Goal: Information Seeking & Learning: Learn about a topic

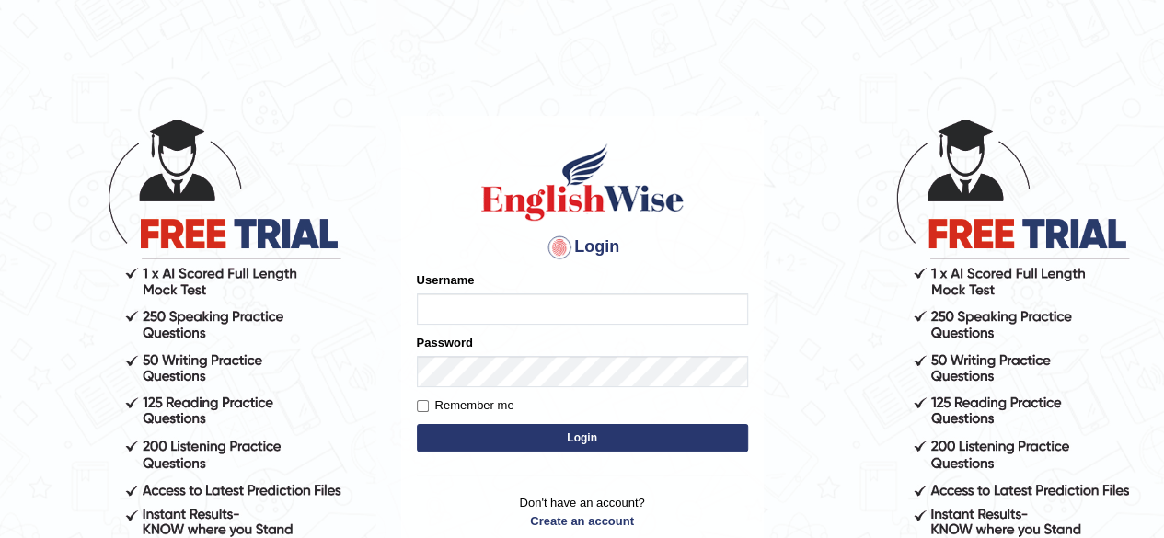
type input "sanjitk"
click at [510, 284] on div "Username sanjitk" at bounding box center [582, 298] width 331 height 53
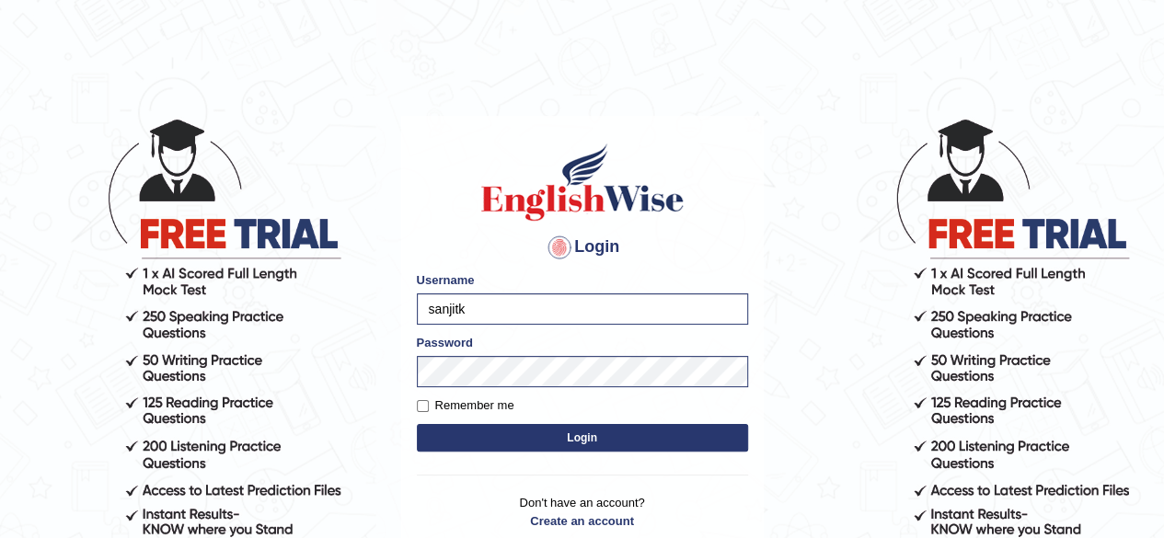
click at [563, 432] on button "Login" at bounding box center [582, 438] width 331 height 28
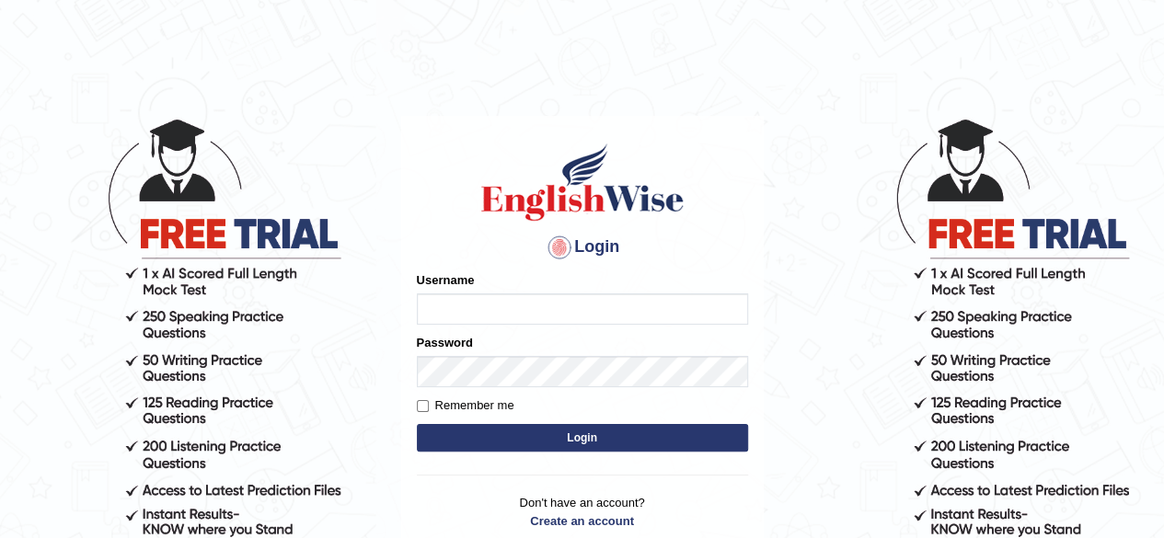
type input "sanjitk"
click at [589, 443] on button "Login" at bounding box center [582, 438] width 331 height 28
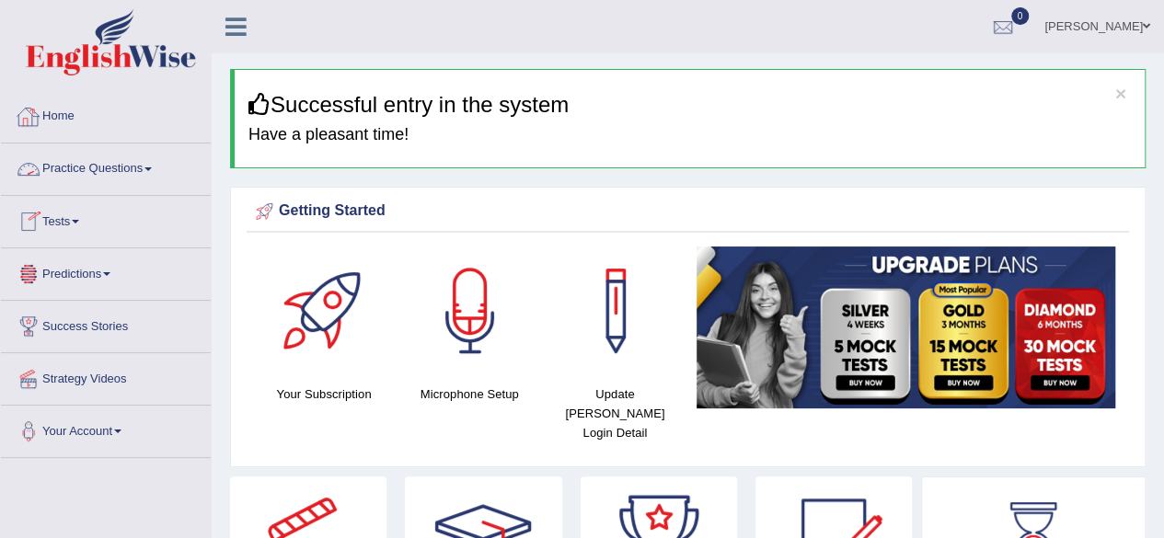
click at [140, 161] on link "Practice Questions" at bounding box center [106, 167] width 210 height 46
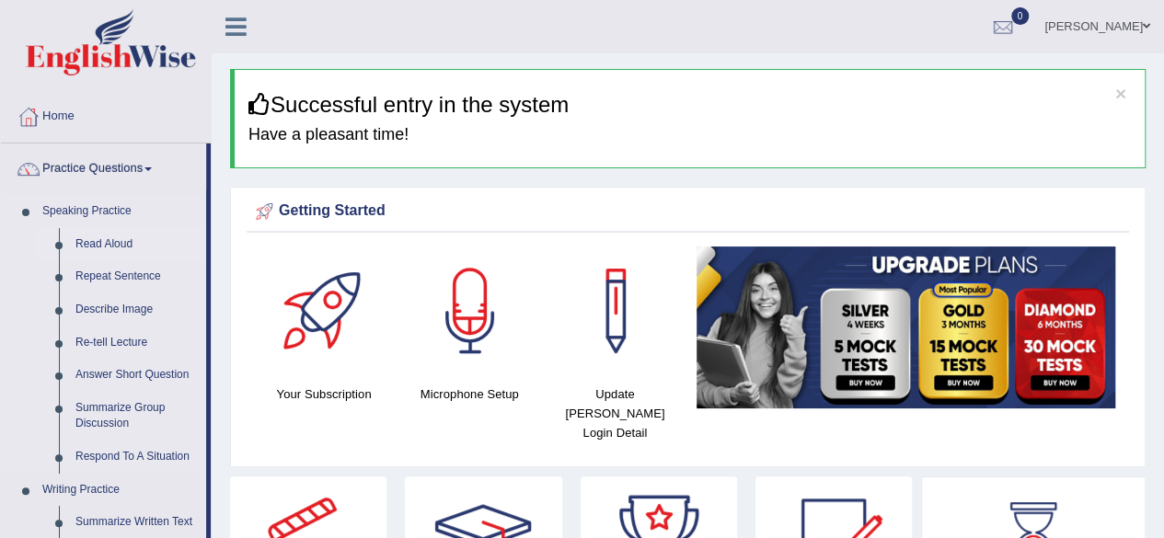
click at [127, 245] on link "Read Aloud" at bounding box center [136, 244] width 139 height 33
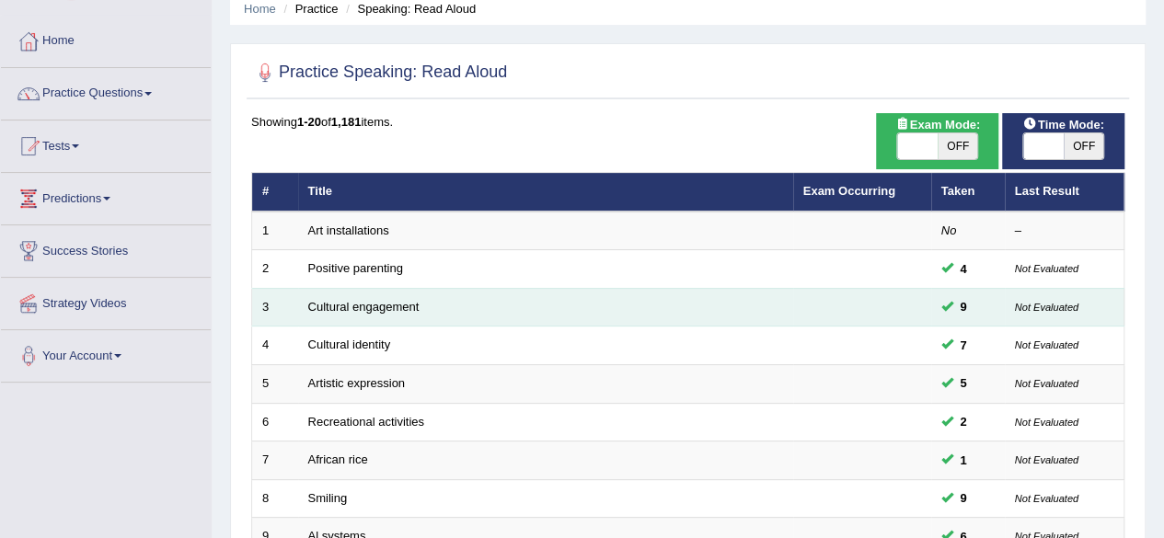
scroll to position [76, 0]
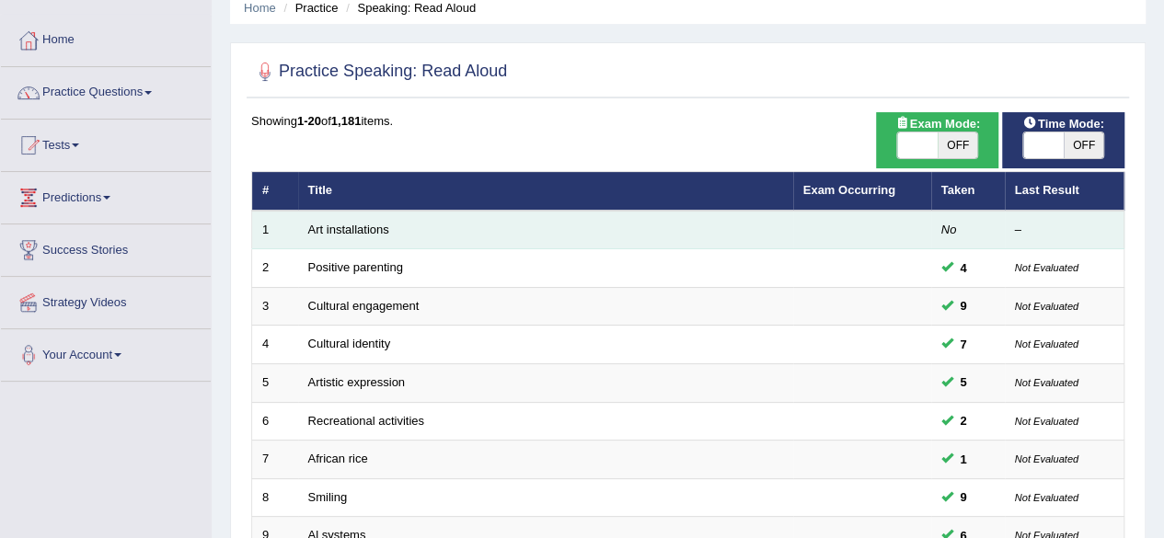
click at [420, 226] on td "Art installations" at bounding box center [545, 230] width 495 height 39
click at [356, 229] on link "Art installations" at bounding box center [348, 230] width 81 height 14
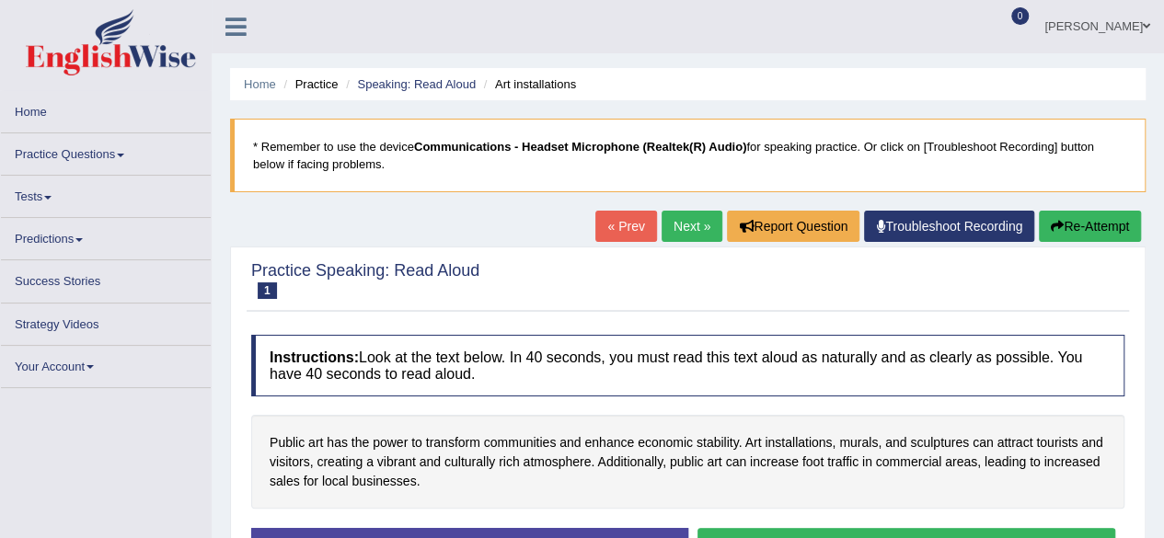
scroll to position [6, 0]
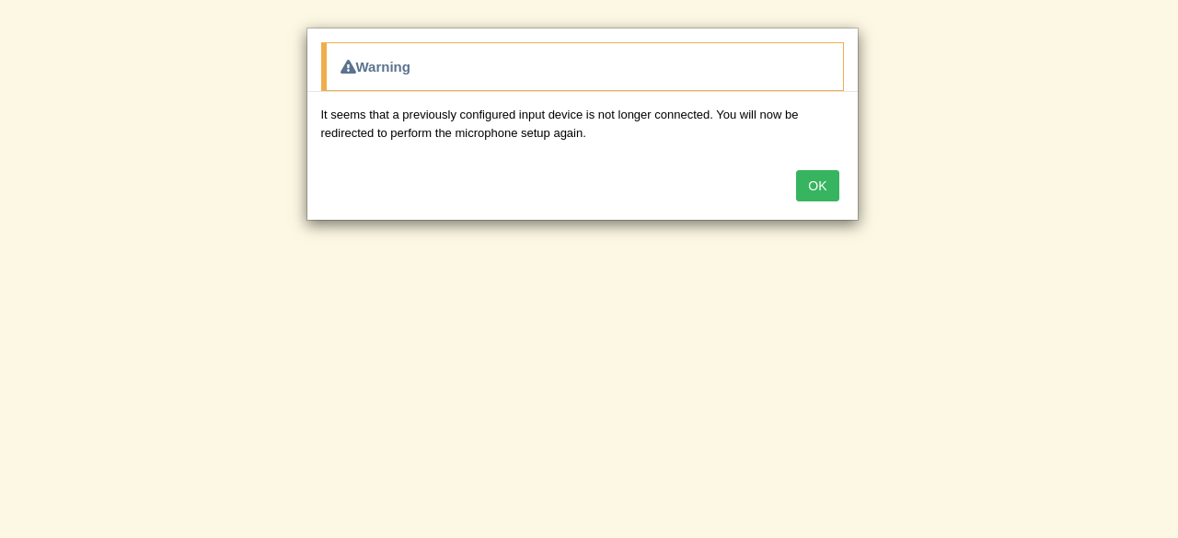
click at [819, 191] on button "OK" at bounding box center [817, 185] width 42 height 31
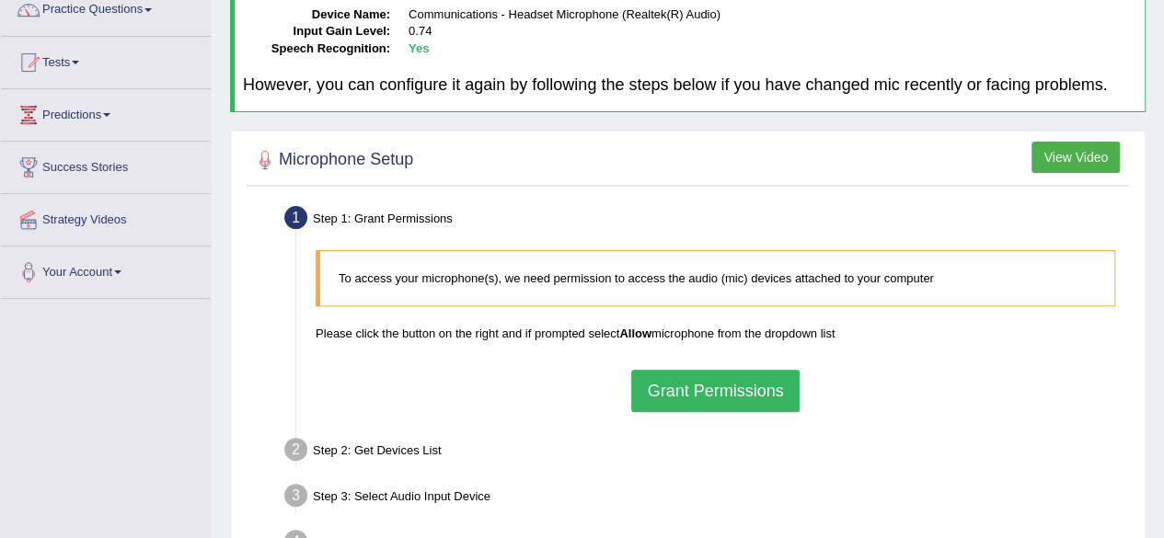
scroll to position [160, 0]
click at [768, 380] on button "Grant Permissions" at bounding box center [715, 390] width 168 height 42
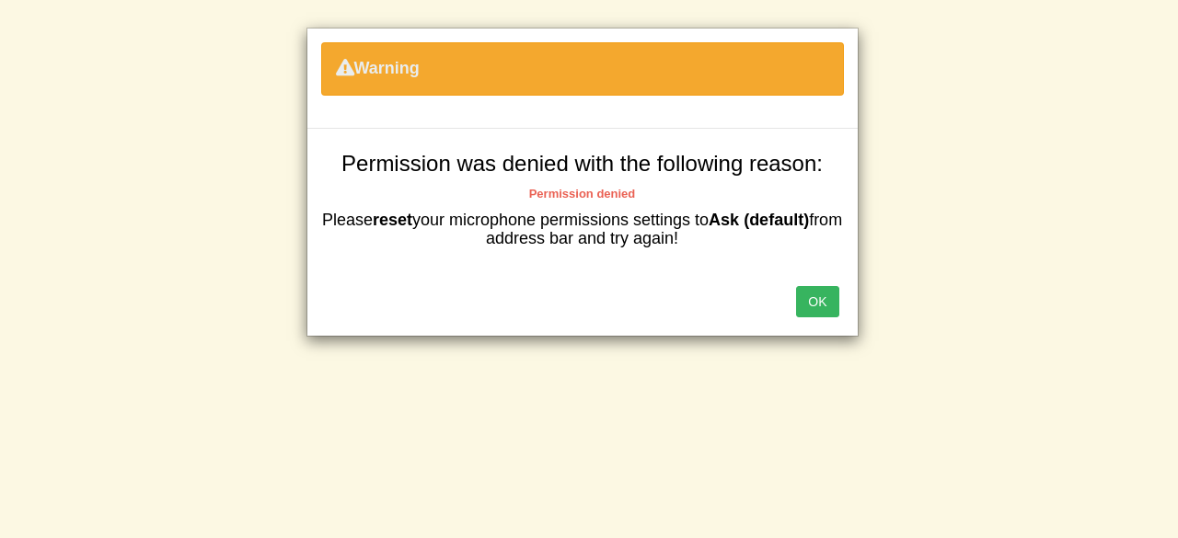
click at [831, 304] on button "OK" at bounding box center [817, 301] width 42 height 31
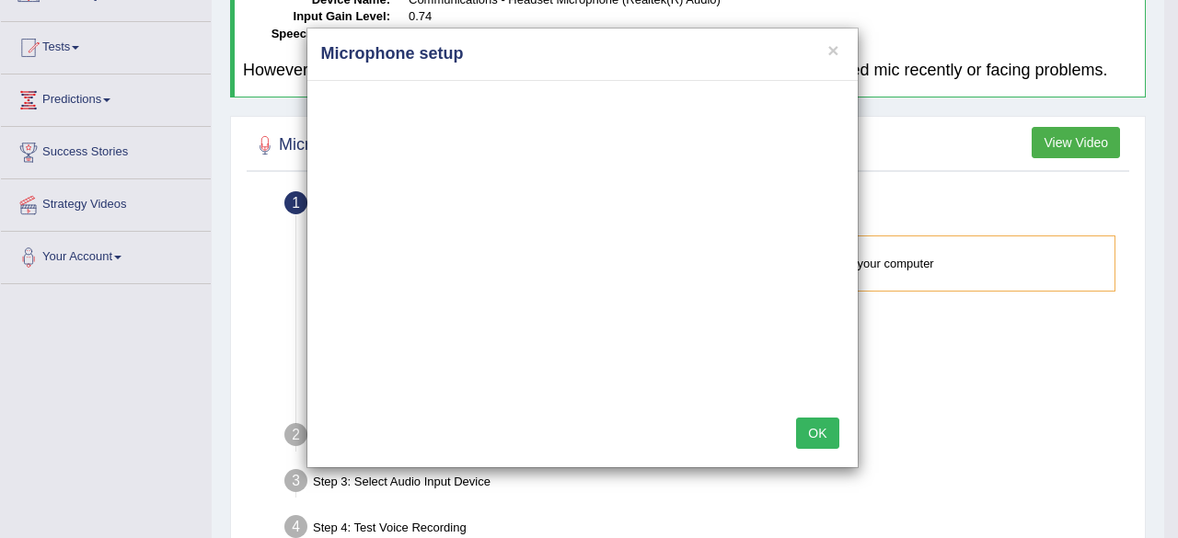
scroll to position [160, 0]
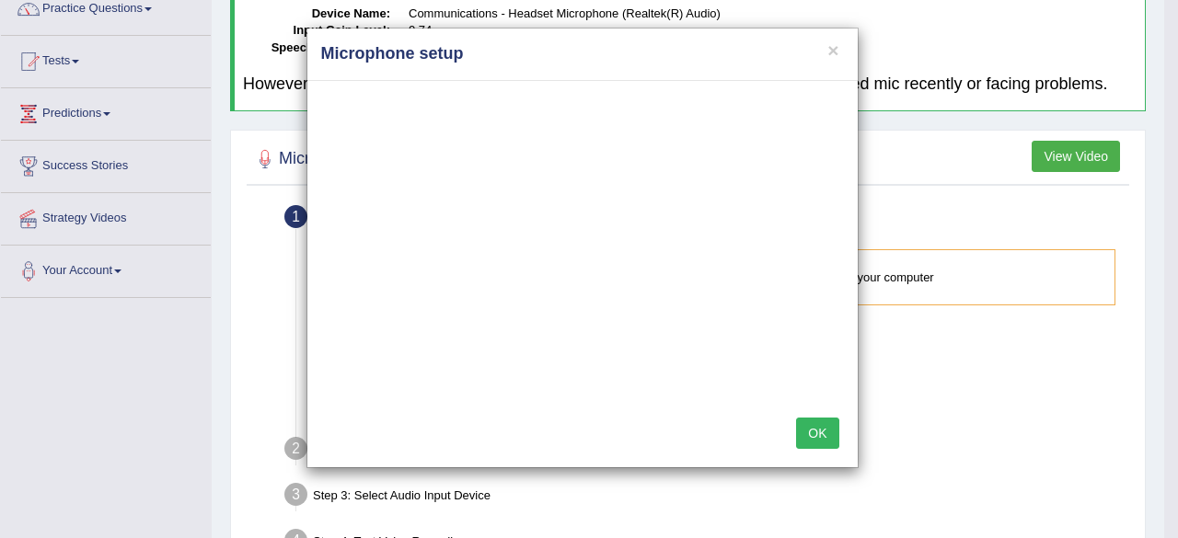
click at [819, 427] on button "OK" at bounding box center [817, 433] width 42 height 31
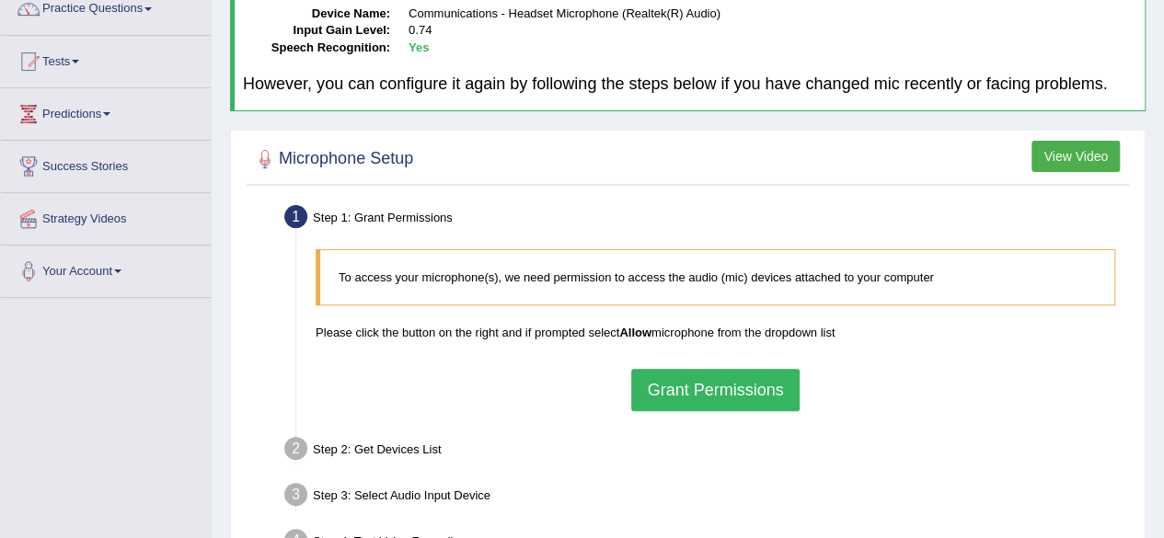
click at [740, 388] on button "Grant Permissions" at bounding box center [715, 390] width 168 height 42
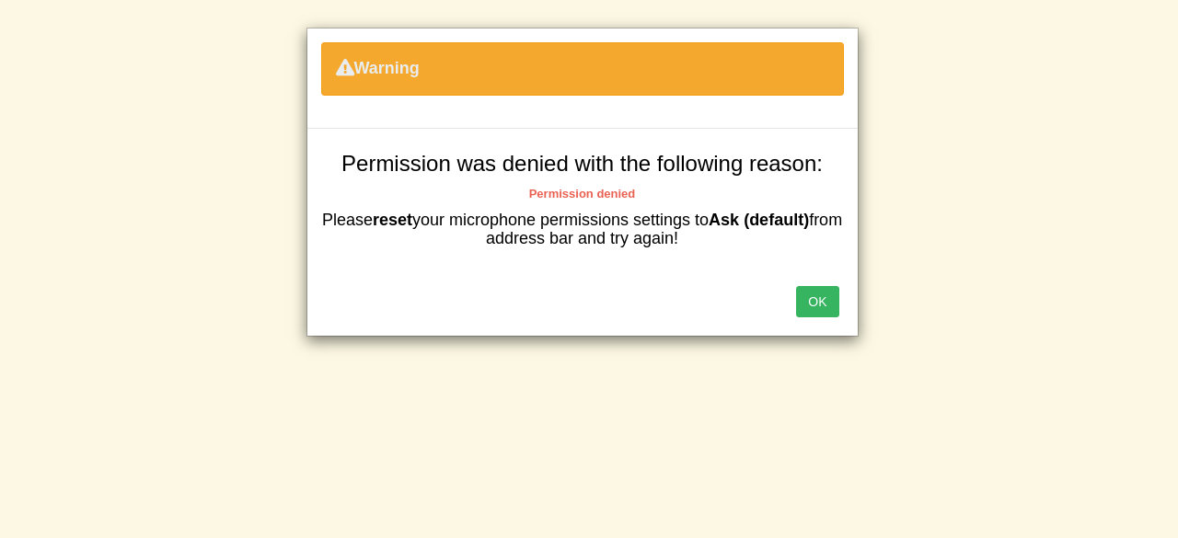
click at [825, 304] on button "OK" at bounding box center [817, 301] width 42 height 31
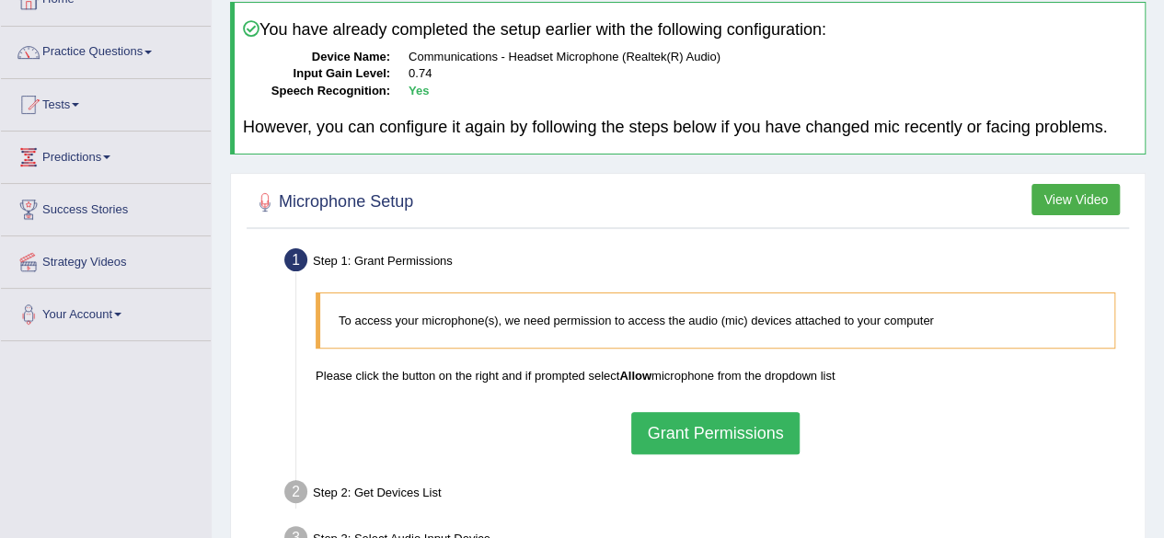
scroll to position [114, 0]
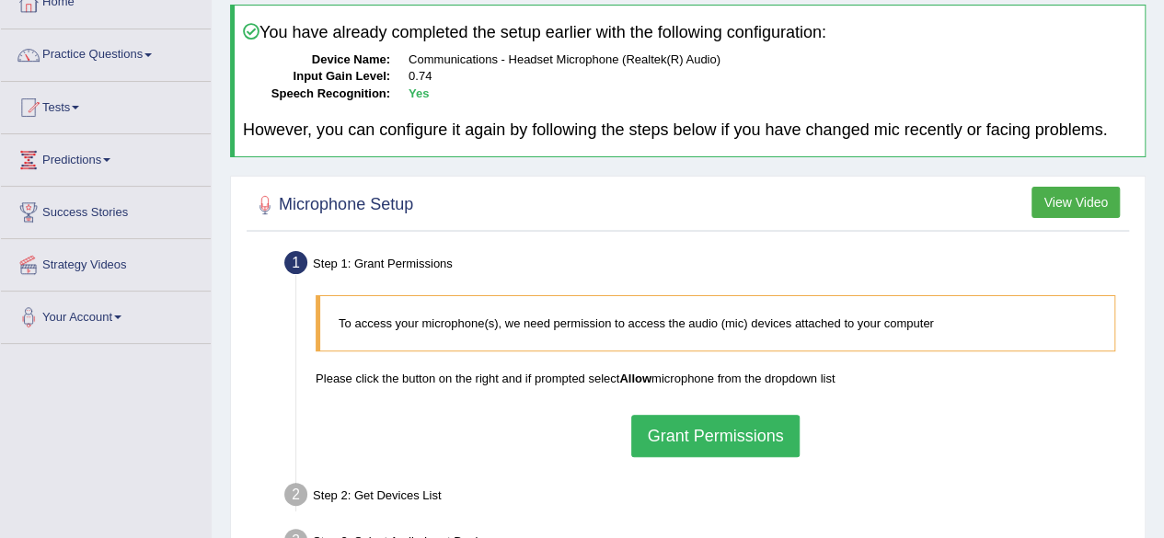
click at [1059, 205] on button "View Video" at bounding box center [1076, 202] width 88 height 31
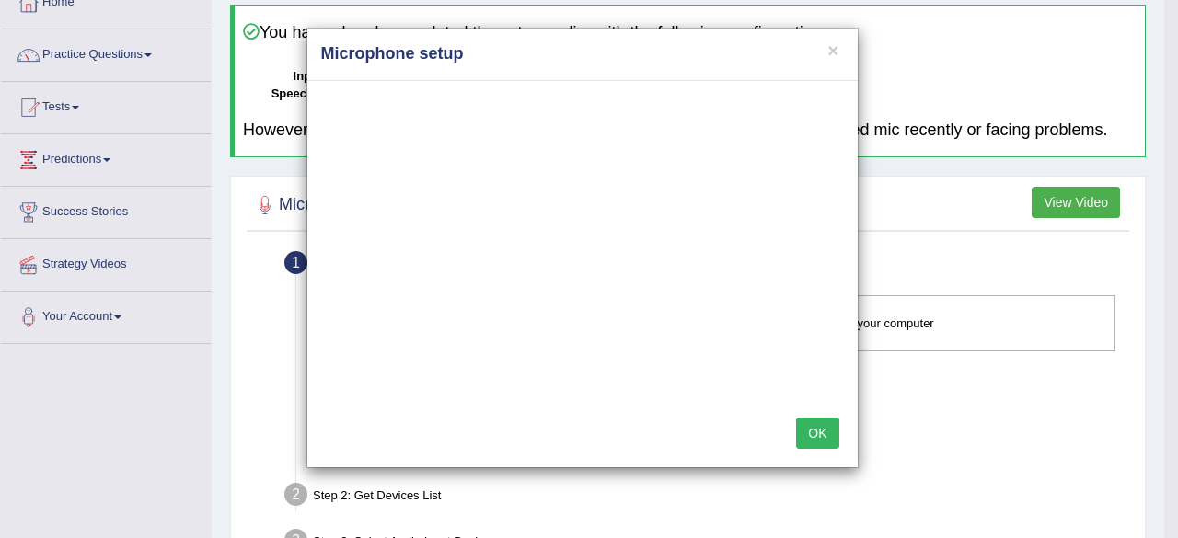
click at [814, 434] on button "OK" at bounding box center [817, 433] width 42 height 31
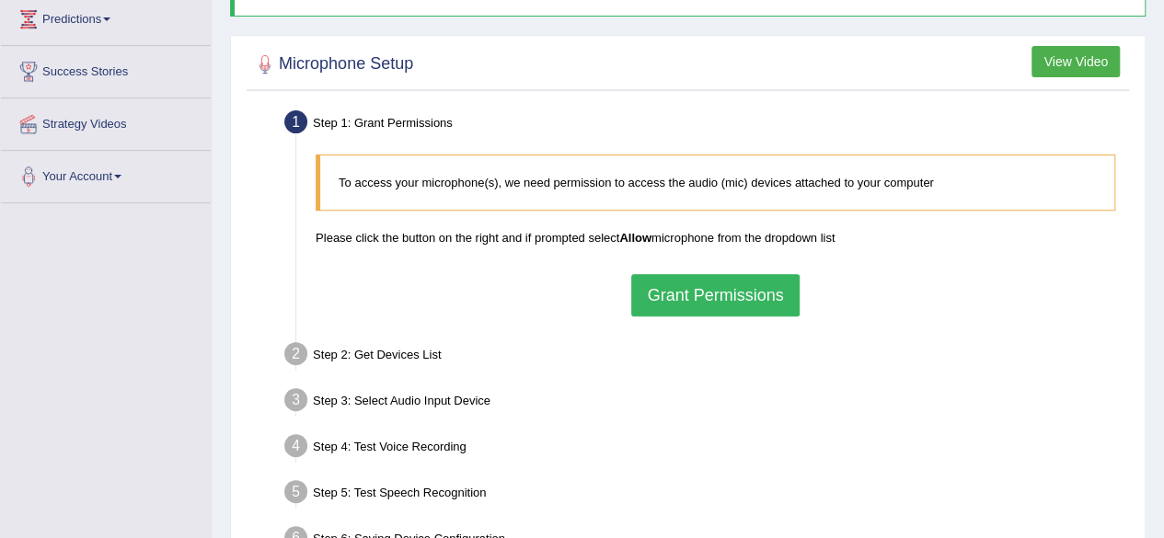
scroll to position [256, 0]
click at [698, 300] on button "Grant Permissions" at bounding box center [715, 294] width 168 height 42
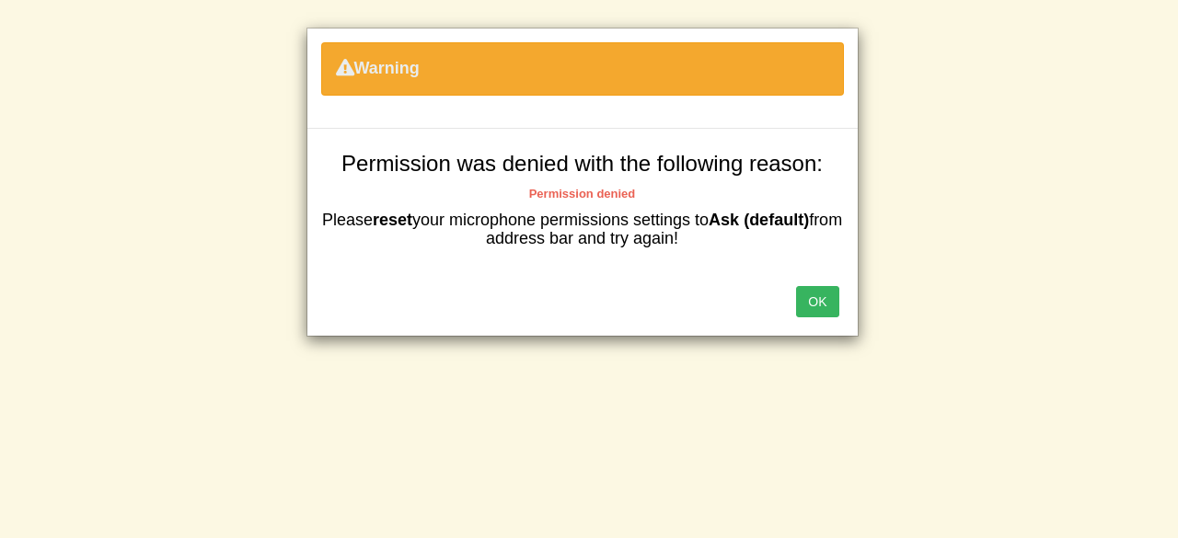
click at [832, 316] on div "OK" at bounding box center [582, 304] width 550 height 64
click at [816, 295] on button "OK" at bounding box center [817, 301] width 42 height 31
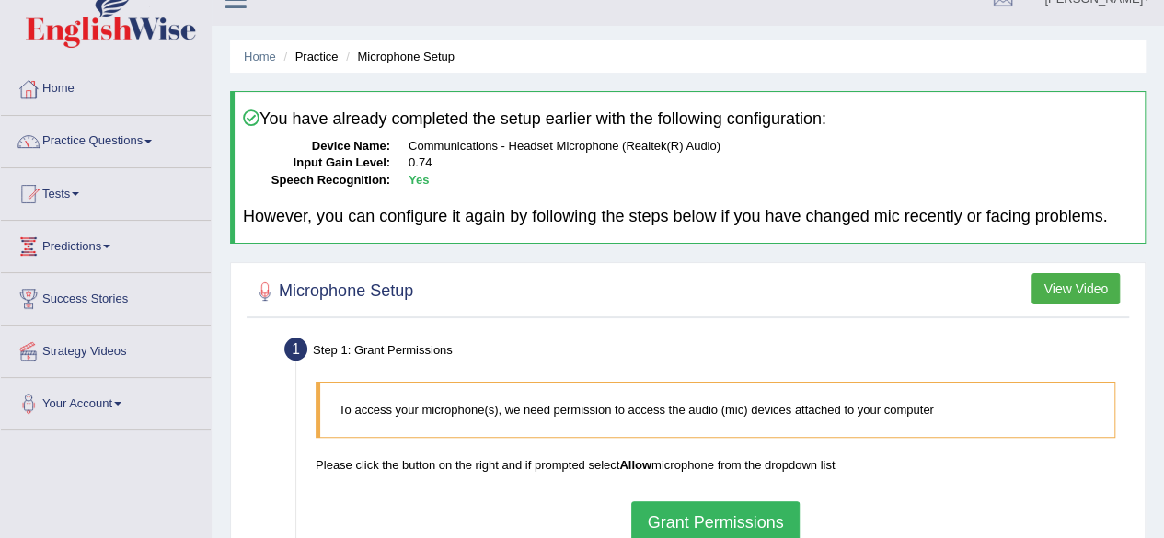
scroll to position [27, 0]
click at [79, 191] on link "Tests" at bounding box center [106, 192] width 210 height 46
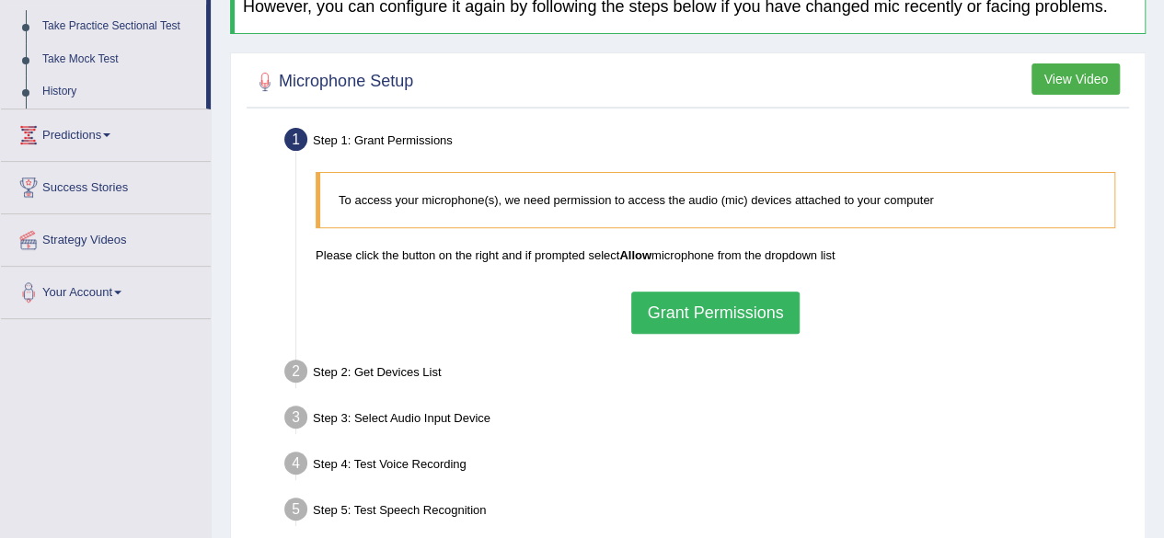
scroll to position [238, 0]
click at [711, 315] on button "Grant Permissions" at bounding box center [715, 312] width 168 height 42
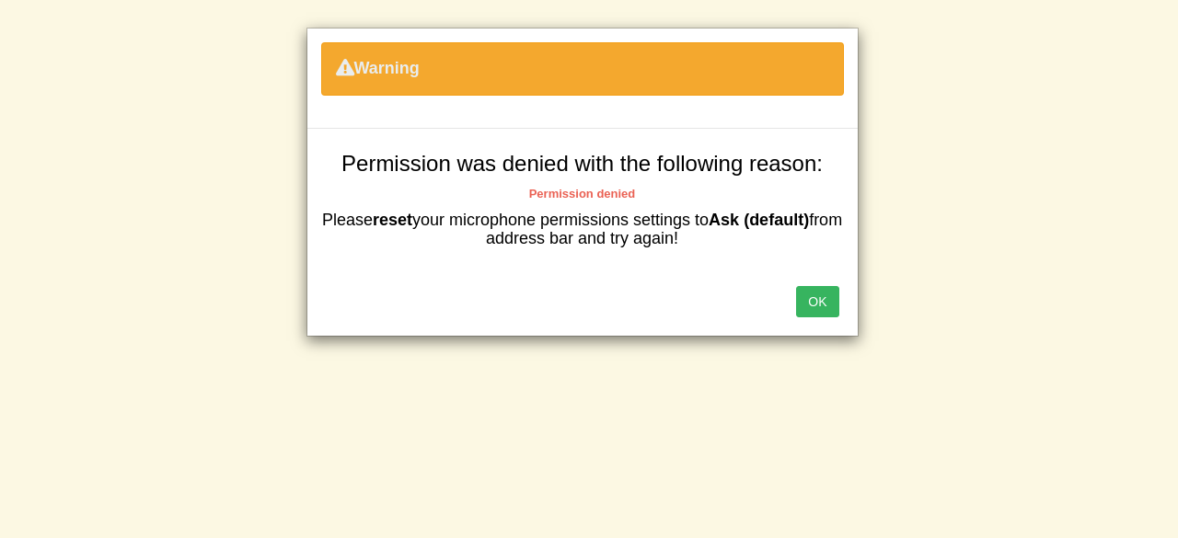
click at [823, 311] on button "OK" at bounding box center [817, 301] width 42 height 31
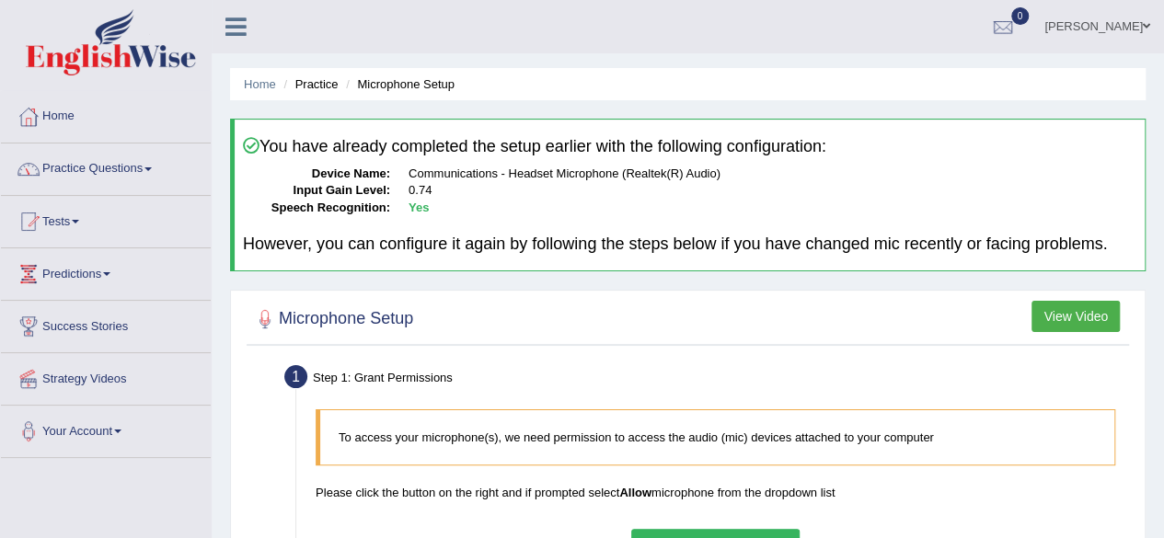
click at [147, 175] on link "Practice Questions" at bounding box center [106, 167] width 210 height 46
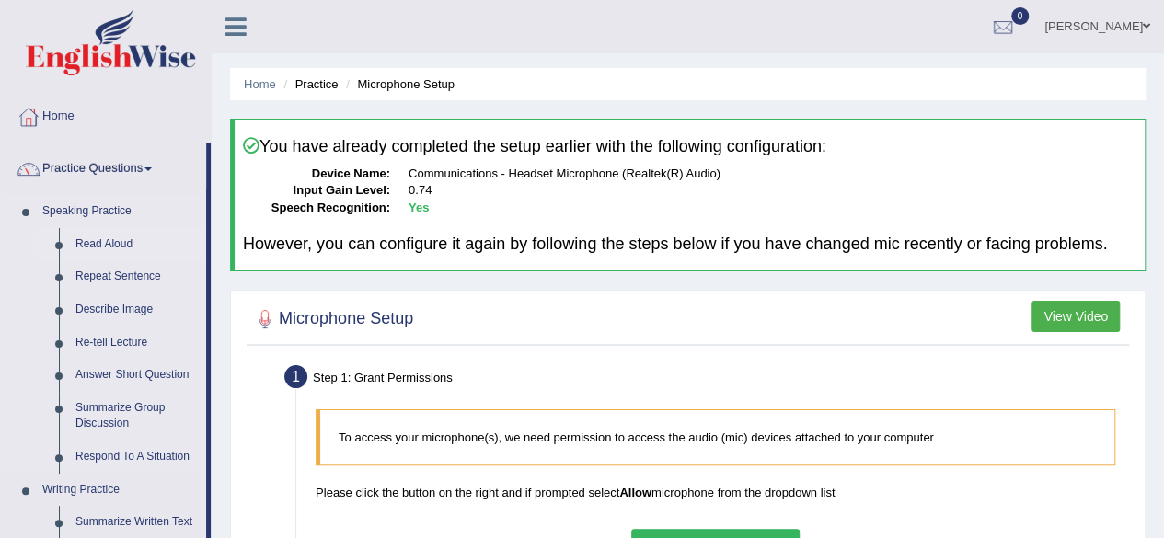
click at [103, 240] on link "Read Aloud" at bounding box center [136, 244] width 139 height 33
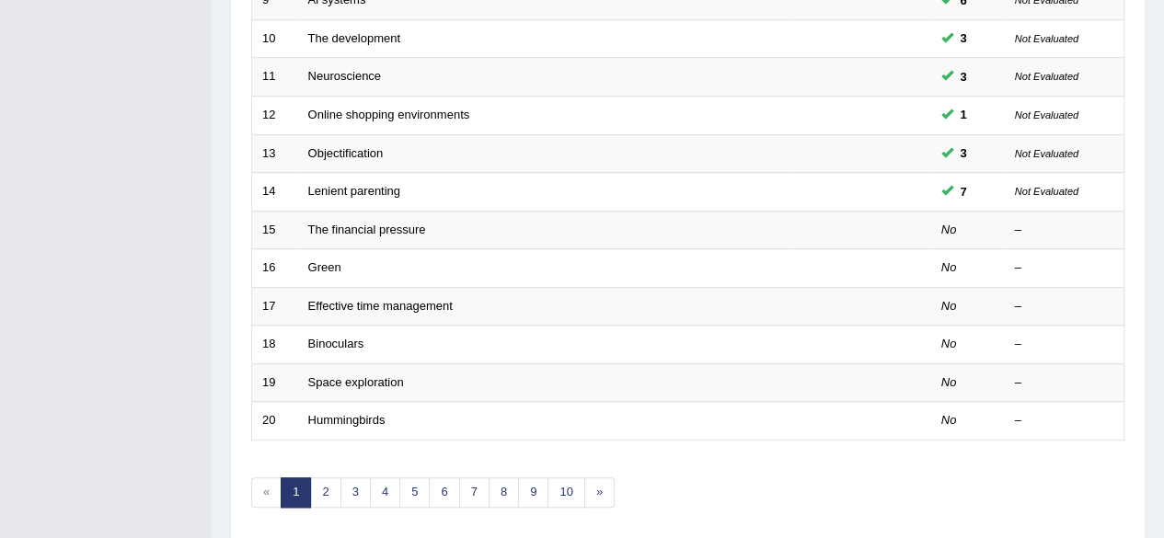
scroll to position [616, 0]
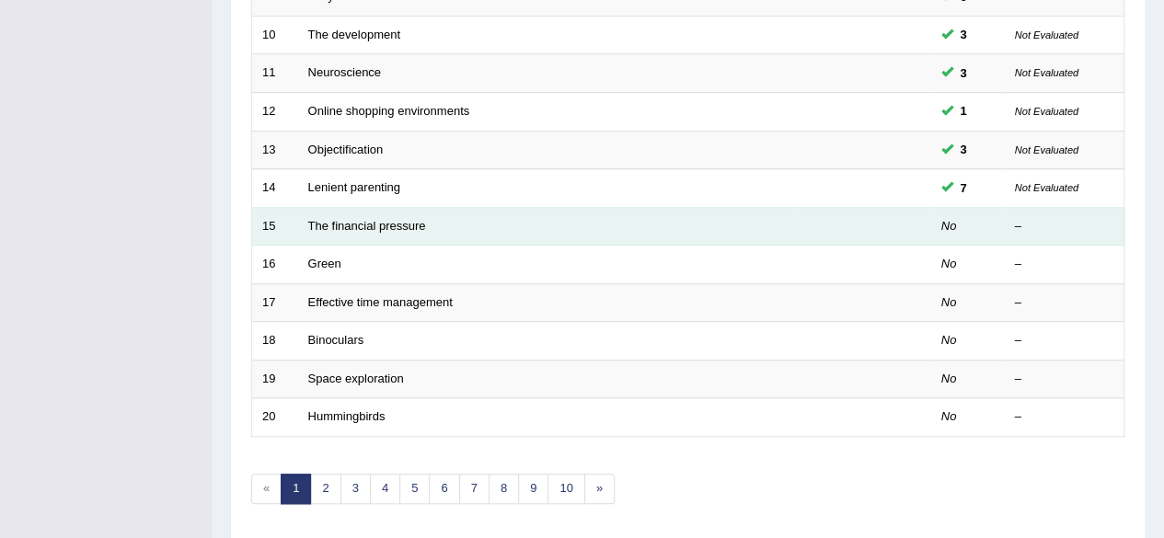
click at [359, 227] on td "The financial pressure" at bounding box center [545, 226] width 495 height 39
click at [345, 221] on link "The financial pressure" at bounding box center [367, 226] width 118 height 14
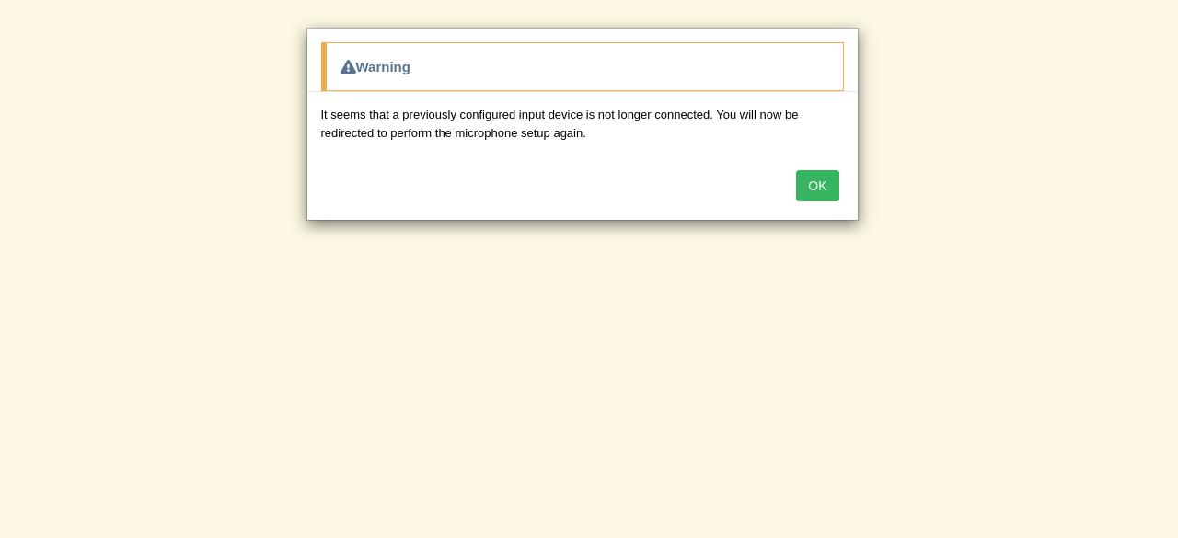
click at [454, 106] on div "It seems that a previously configured input device is not longer connected. You…" at bounding box center [582, 123] width 523 height 35
click at [812, 179] on button "OK" at bounding box center [817, 185] width 42 height 31
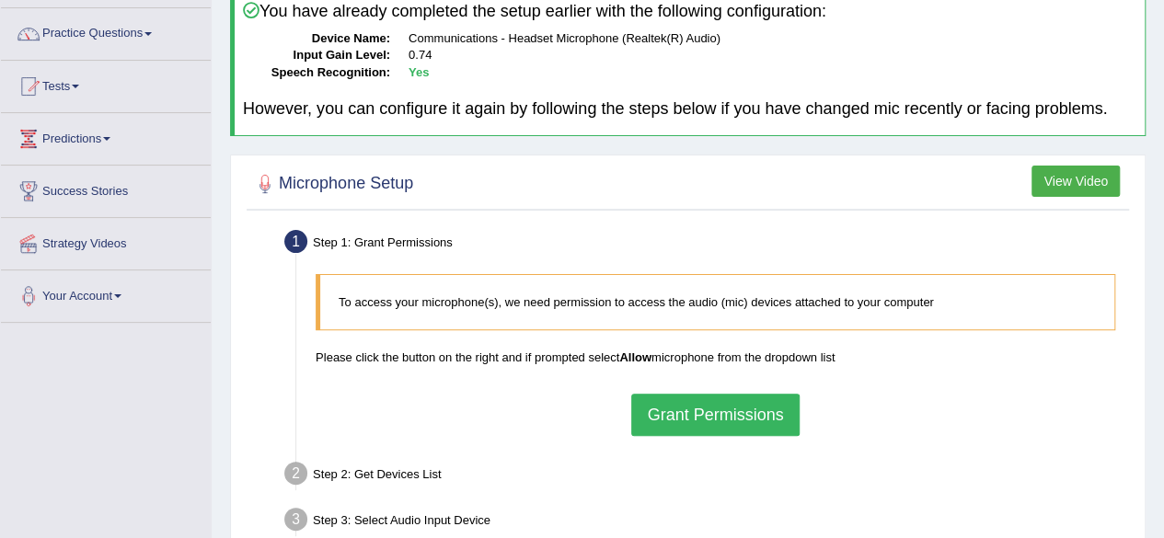
scroll to position [136, 0]
click at [1073, 179] on button "View Video" at bounding box center [1076, 180] width 88 height 31
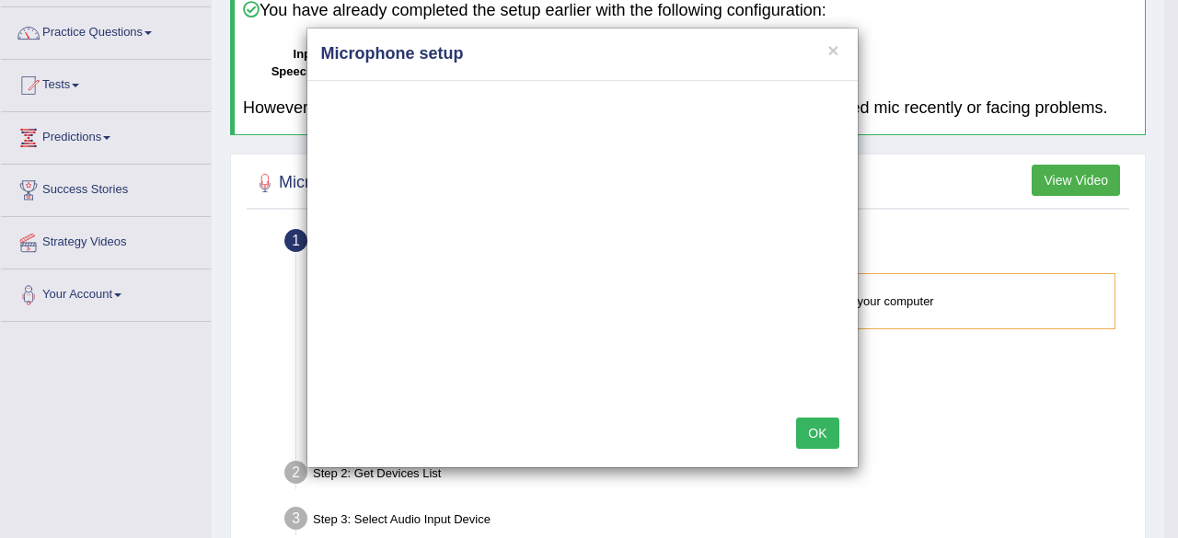
click at [820, 428] on button "OK" at bounding box center [817, 433] width 42 height 31
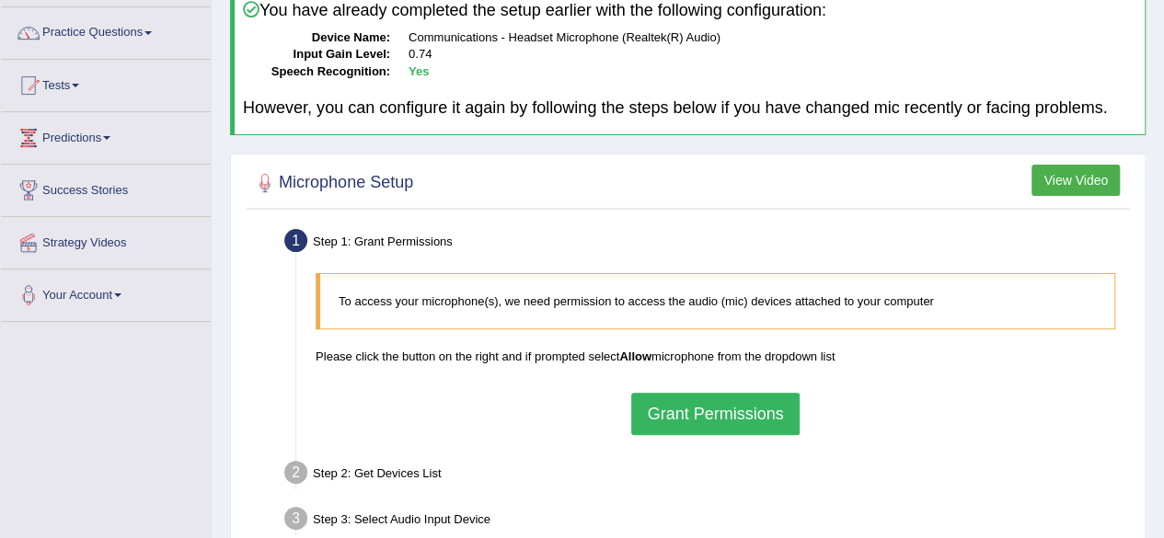
click at [677, 408] on button "Grant Permissions" at bounding box center [715, 414] width 168 height 42
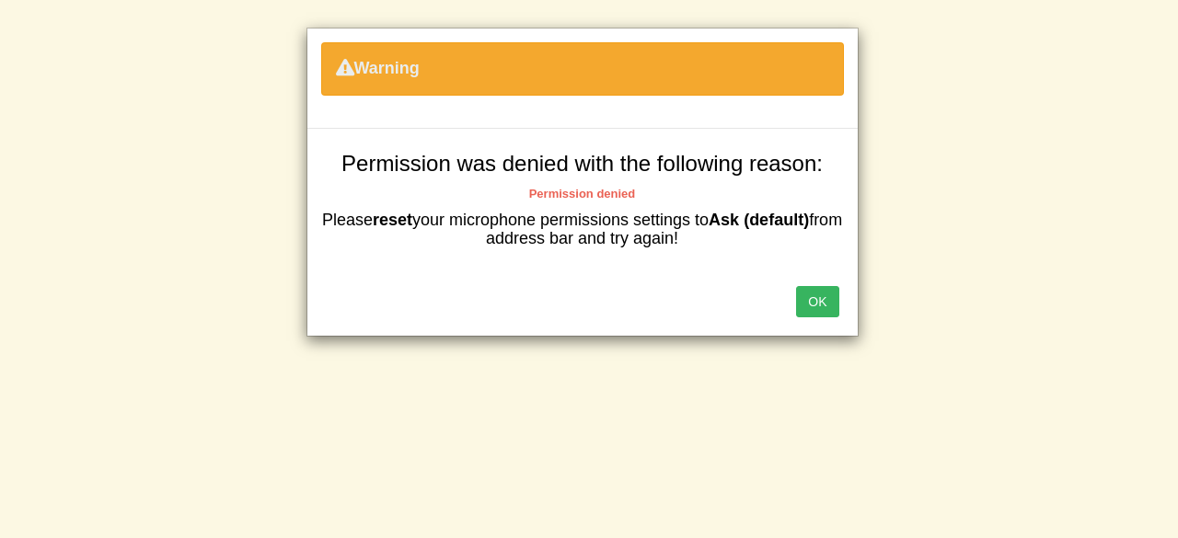
click at [816, 307] on button "OK" at bounding box center [817, 301] width 42 height 31
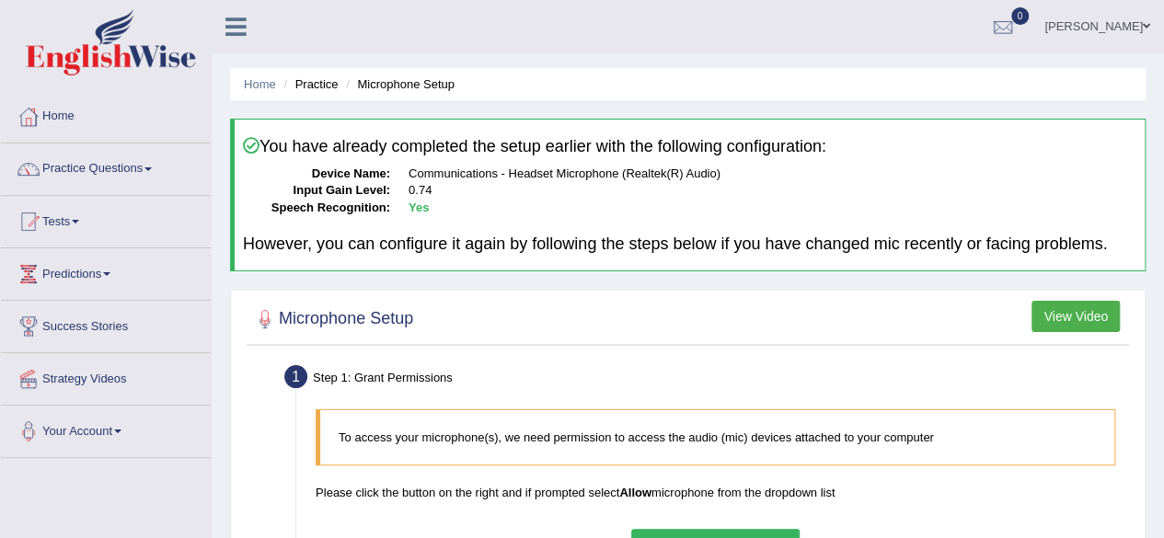
scroll to position [1, 0]
click at [1061, 316] on button "View Video" at bounding box center [1076, 315] width 88 height 31
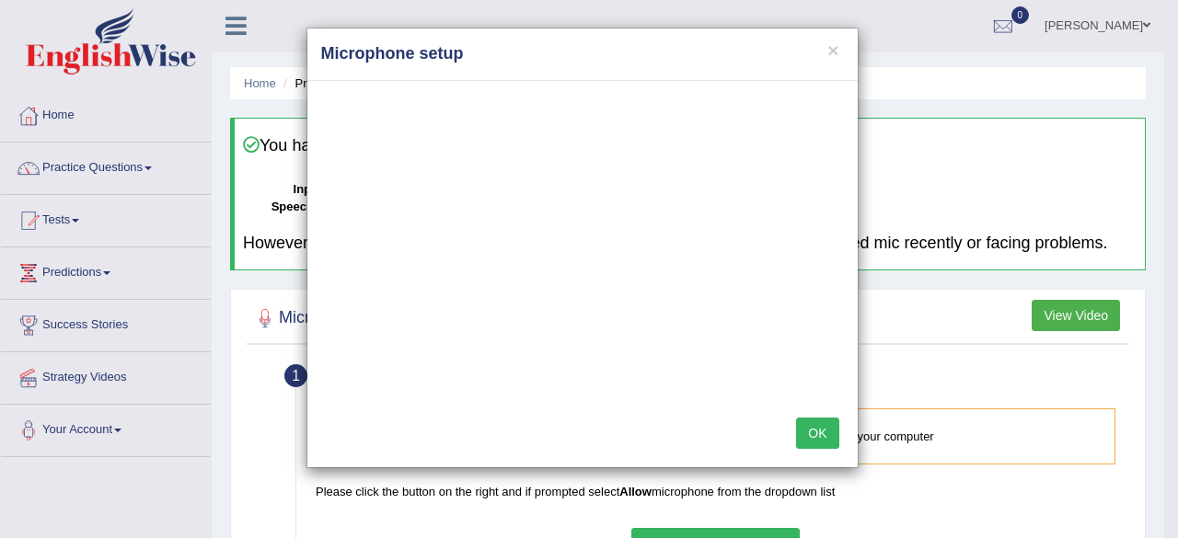
click at [363, 437] on div "OK" at bounding box center [582, 435] width 550 height 64
click at [114, 428] on div "× Microphone setup OK" at bounding box center [589, 269] width 1178 height 538
click at [832, 52] on button "×" at bounding box center [833, 50] width 11 height 19
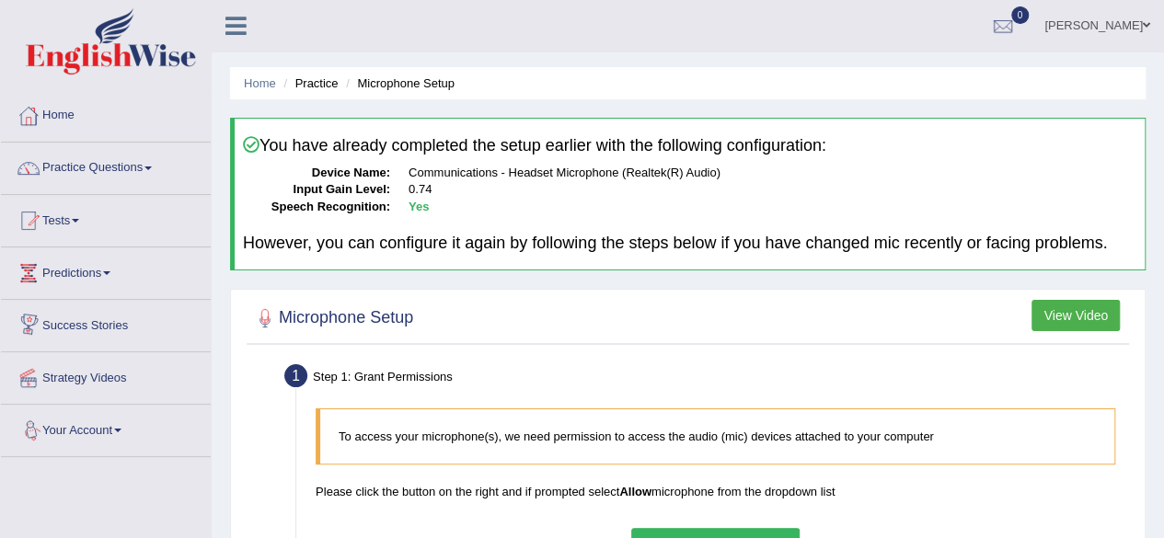
click at [108, 426] on link "Your Account" at bounding box center [106, 428] width 210 height 46
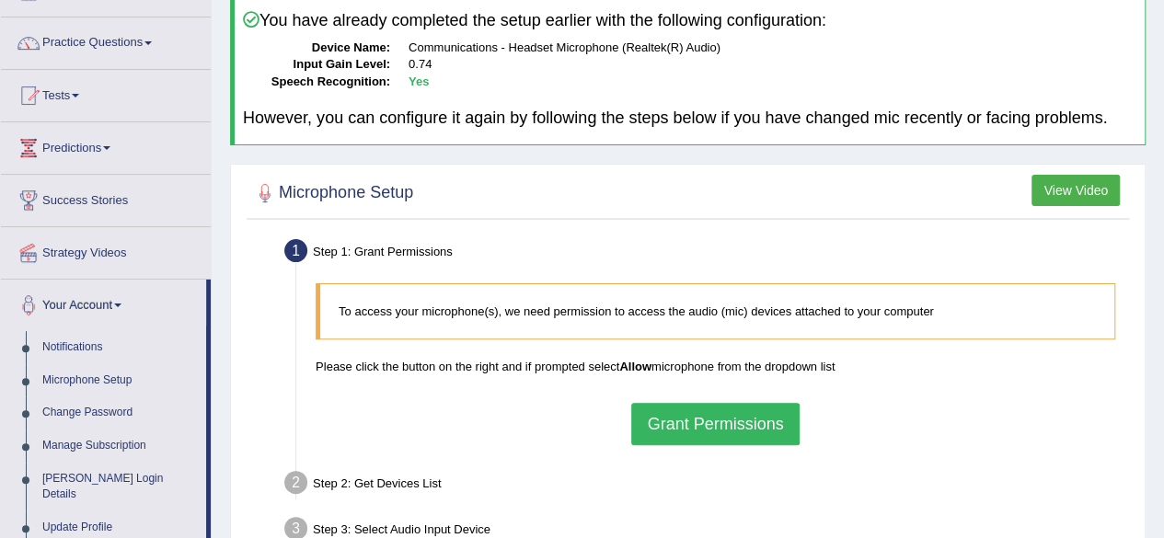
scroll to position [127, 0]
click at [99, 378] on link "Microphone Setup" at bounding box center [120, 380] width 172 height 33
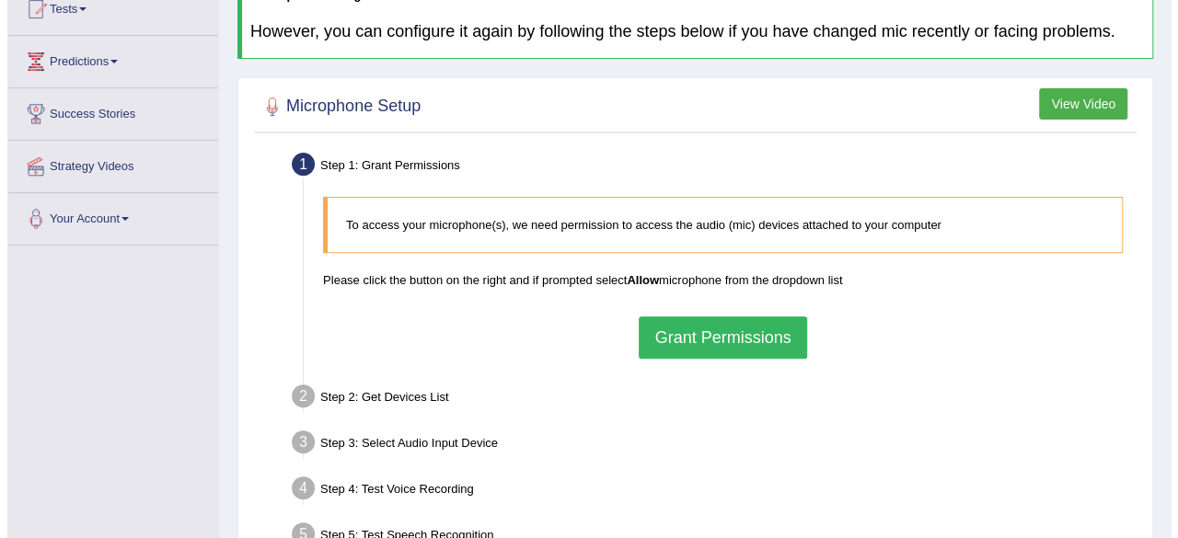
scroll to position [219, 0]
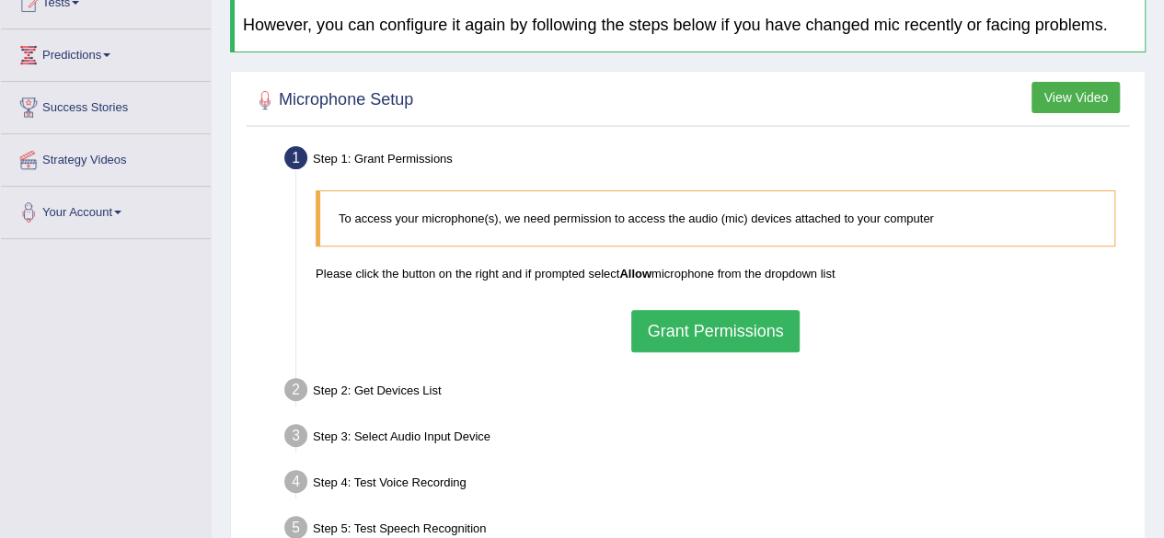
click at [690, 332] on button "Grant Permissions" at bounding box center [715, 331] width 168 height 42
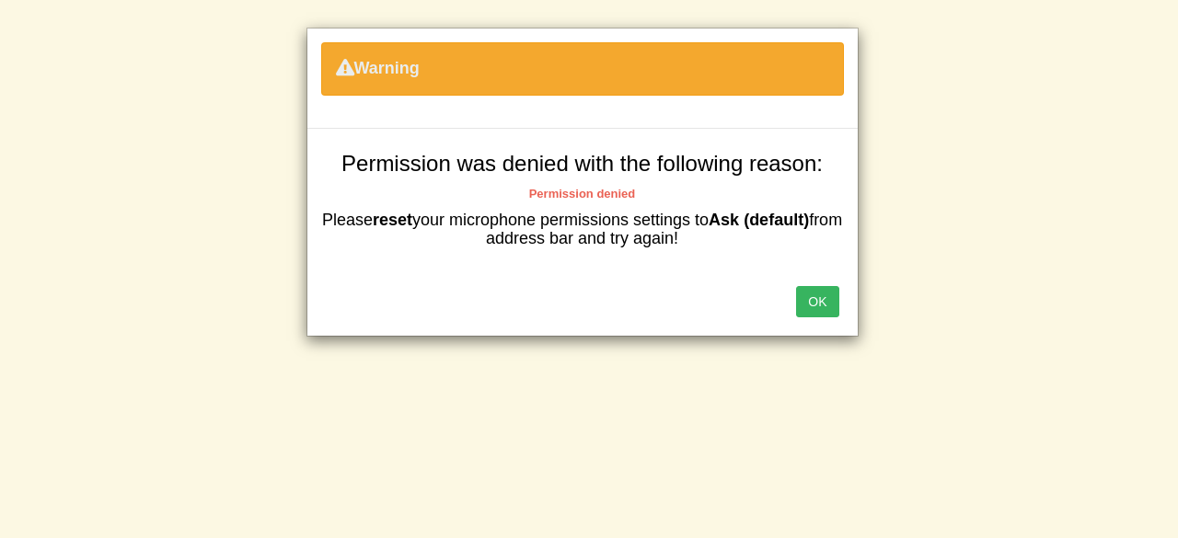
click at [690, 332] on div "Warning Permission was denied with the following reason: Permission denied Plea…" at bounding box center [589, 269] width 1178 height 538
click at [817, 307] on button "OK" at bounding box center [817, 301] width 42 height 31
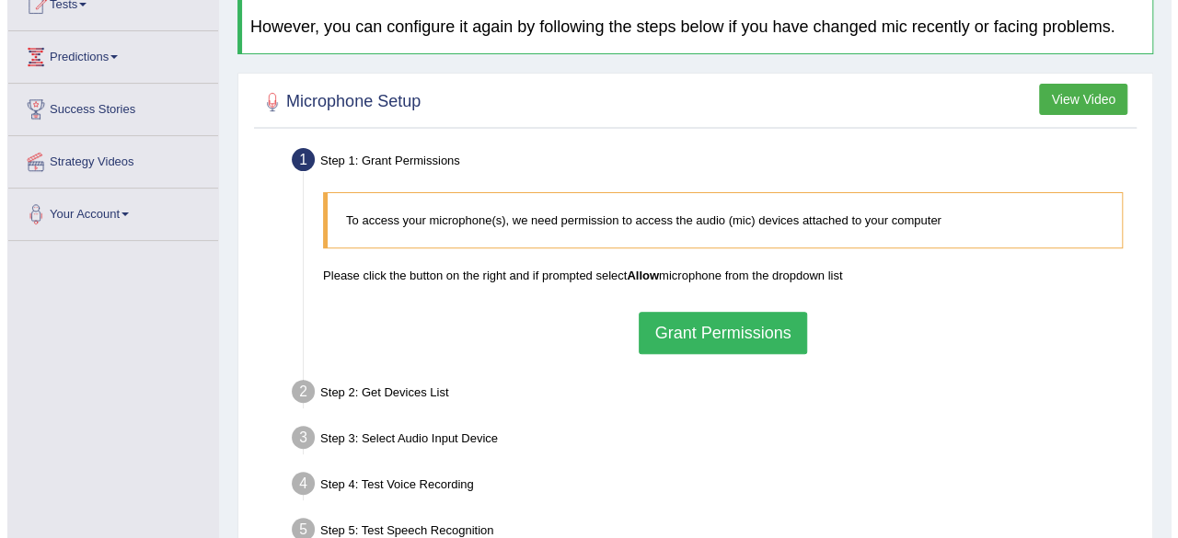
scroll to position [215, 0]
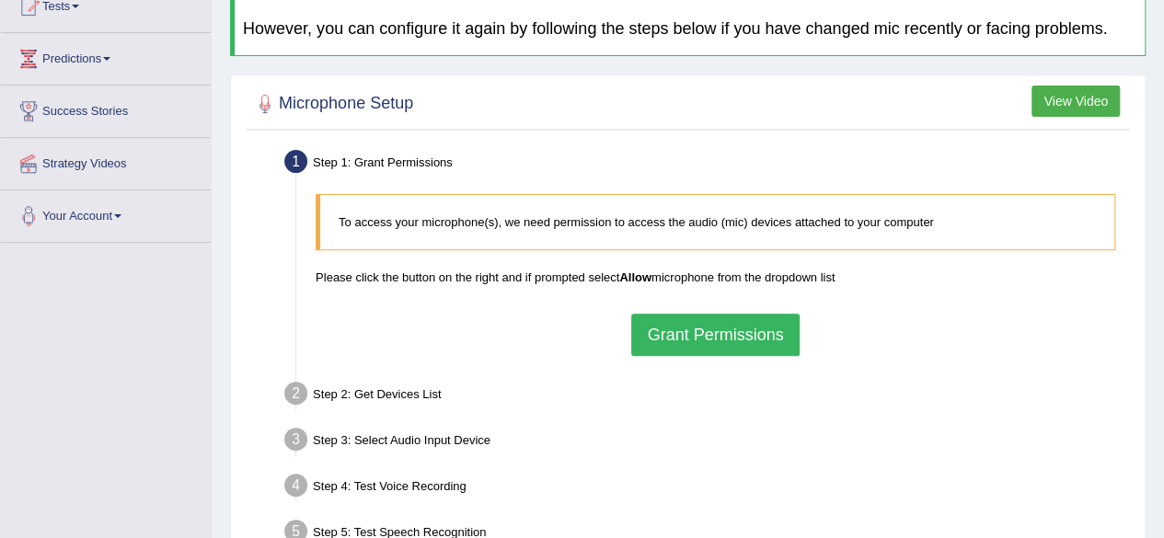
click at [720, 322] on button "Grant Permissions" at bounding box center [715, 335] width 168 height 42
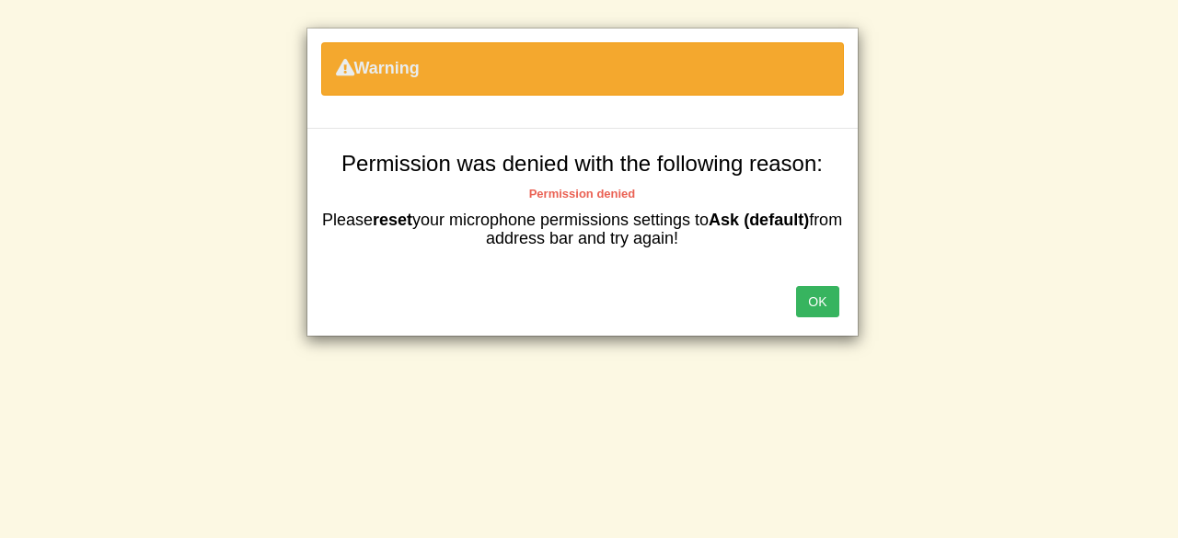
click at [810, 286] on button "OK" at bounding box center [817, 301] width 42 height 31
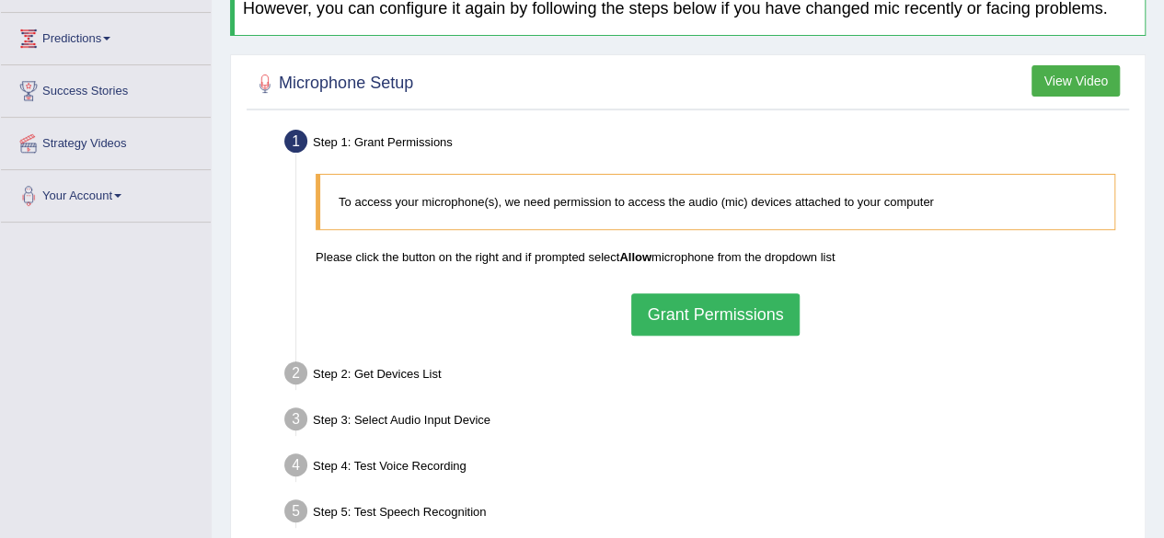
scroll to position [215, 0]
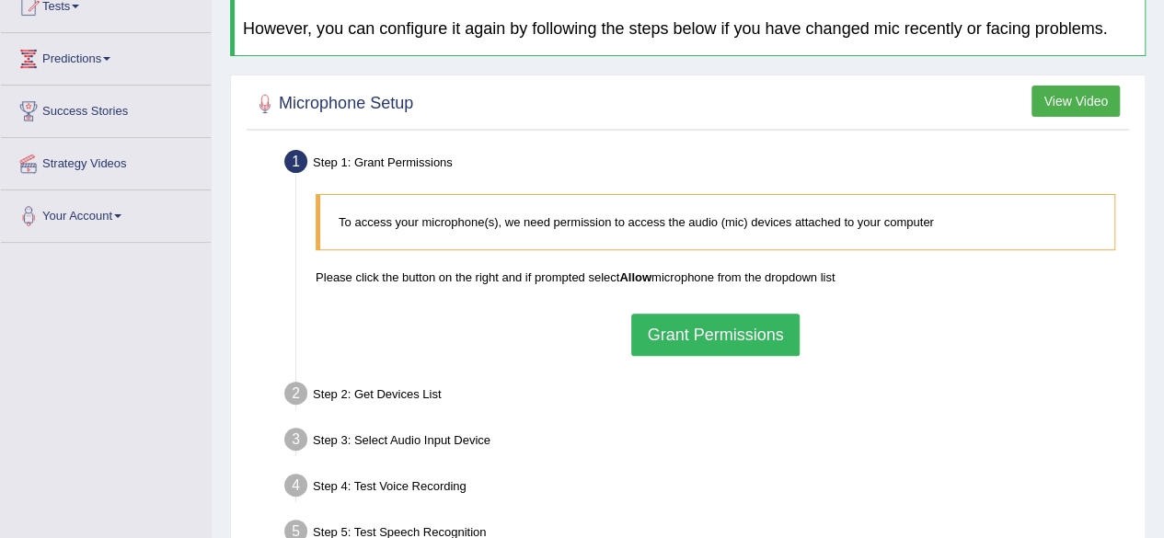
click at [119, 222] on link "Your Account" at bounding box center [106, 214] width 210 height 46
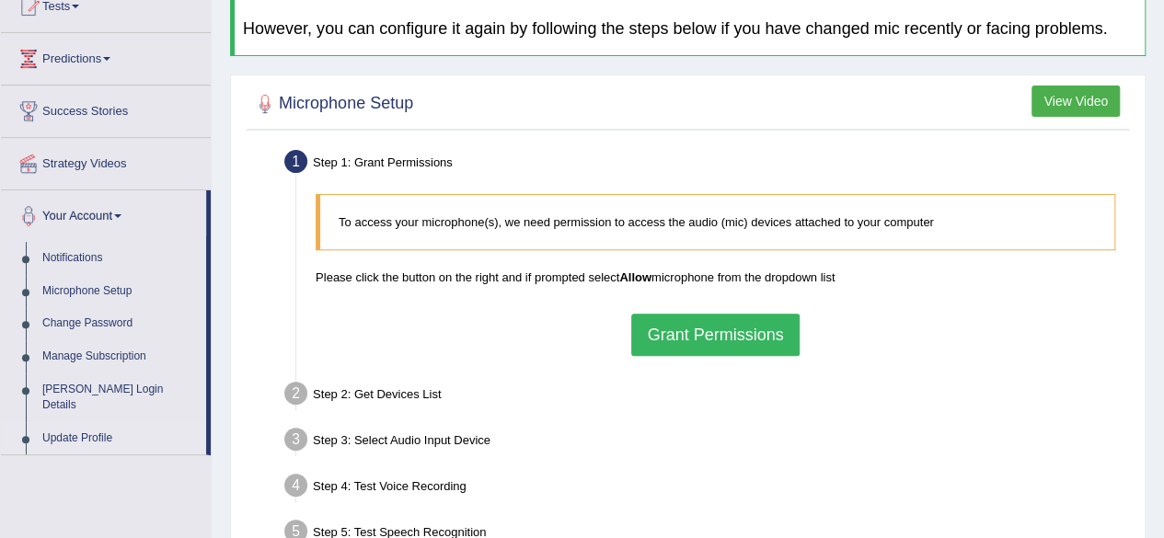
click at [101, 423] on link "Update Profile" at bounding box center [120, 439] width 172 height 33
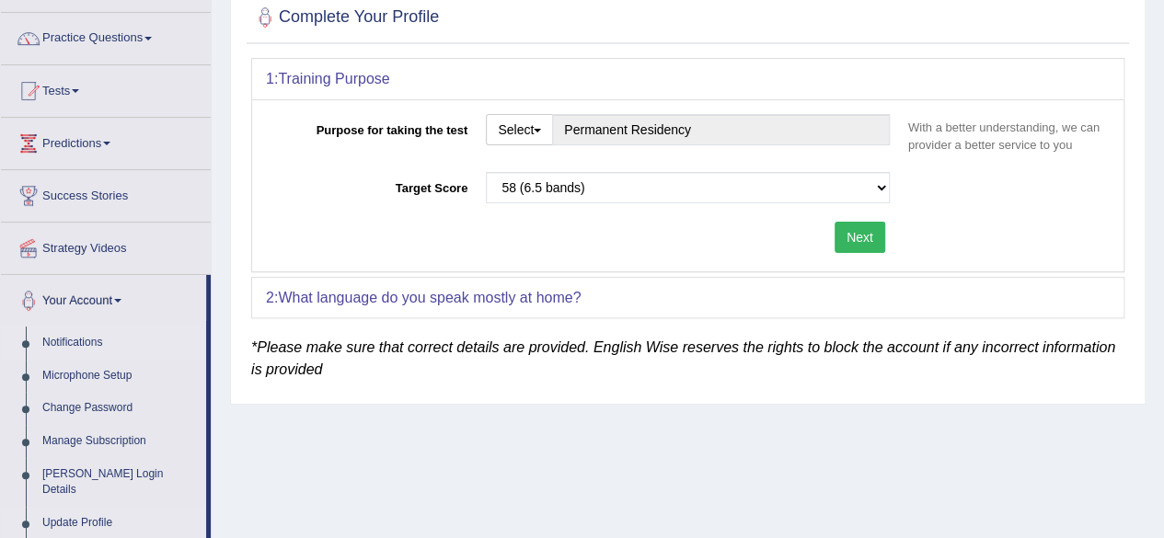
scroll to position [132, 0]
click at [77, 360] on link "Microphone Setup" at bounding box center [120, 375] width 172 height 33
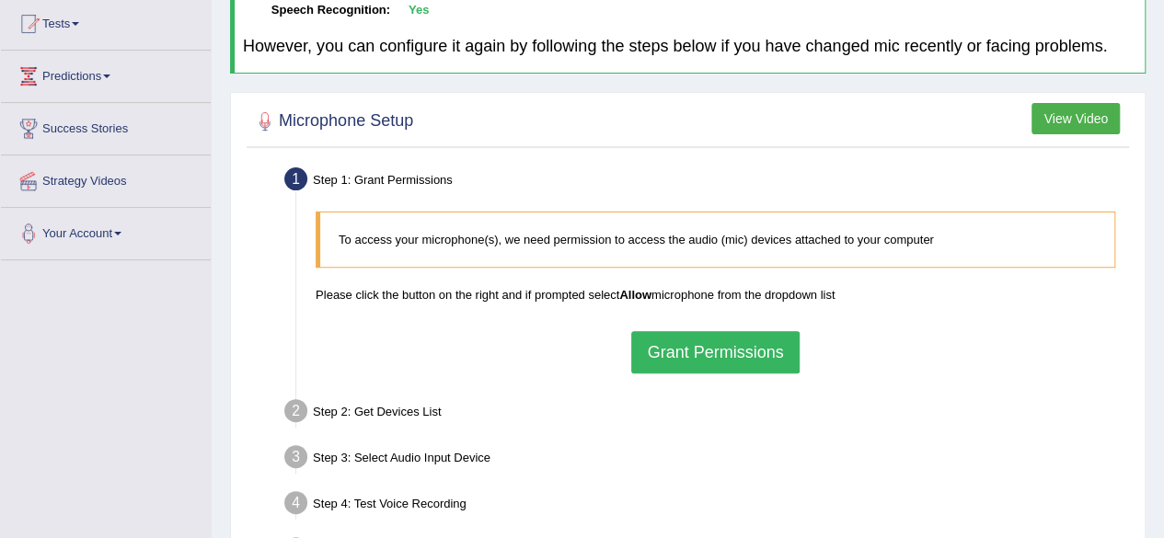
scroll to position [193, 0]
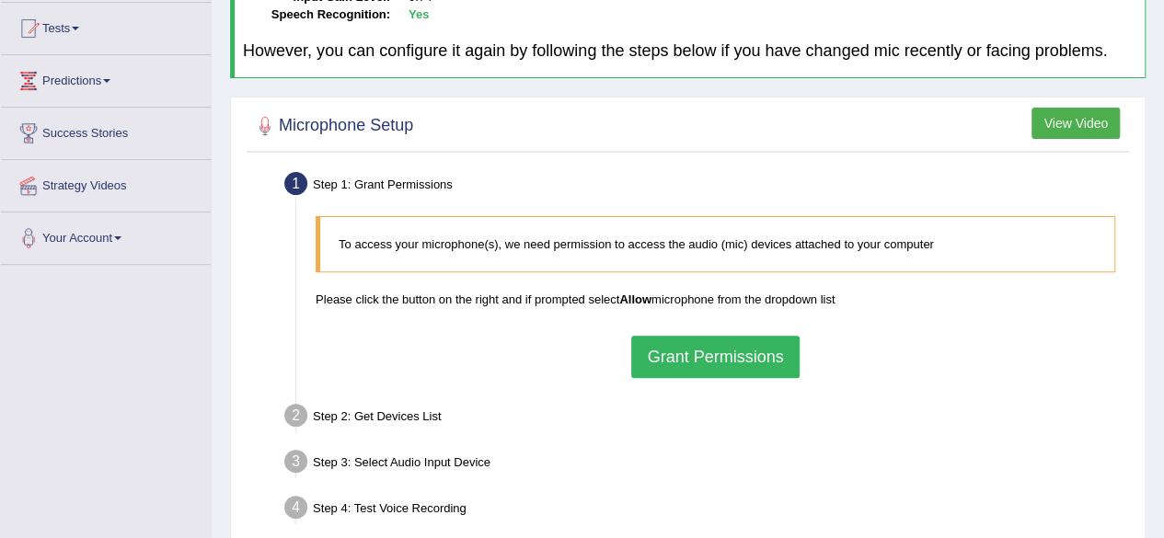
click at [707, 360] on button "Grant Permissions" at bounding box center [715, 357] width 168 height 42
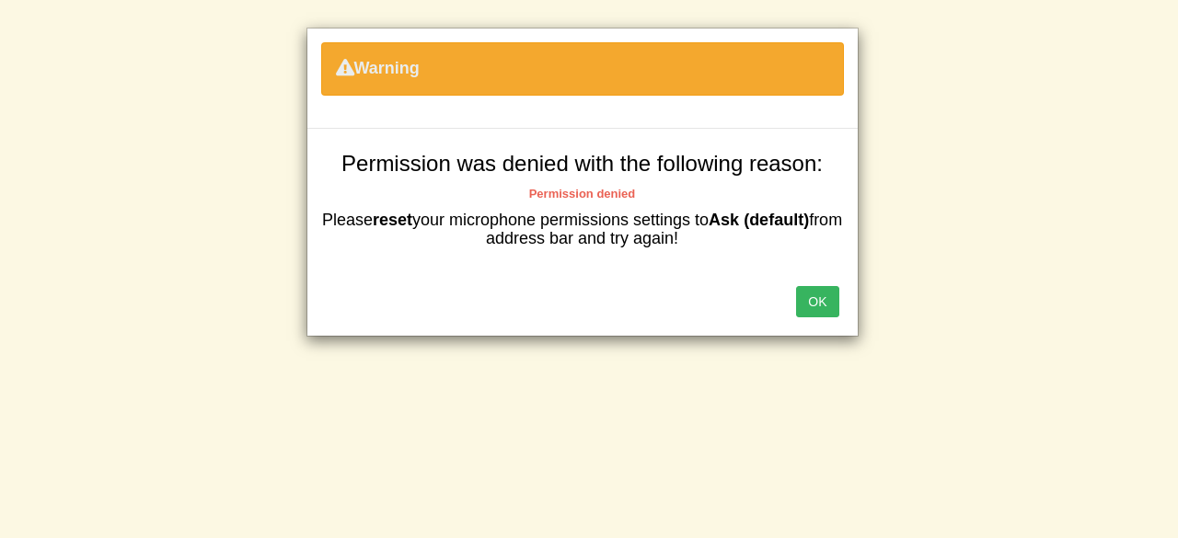
click at [805, 305] on button "OK" at bounding box center [817, 301] width 42 height 31
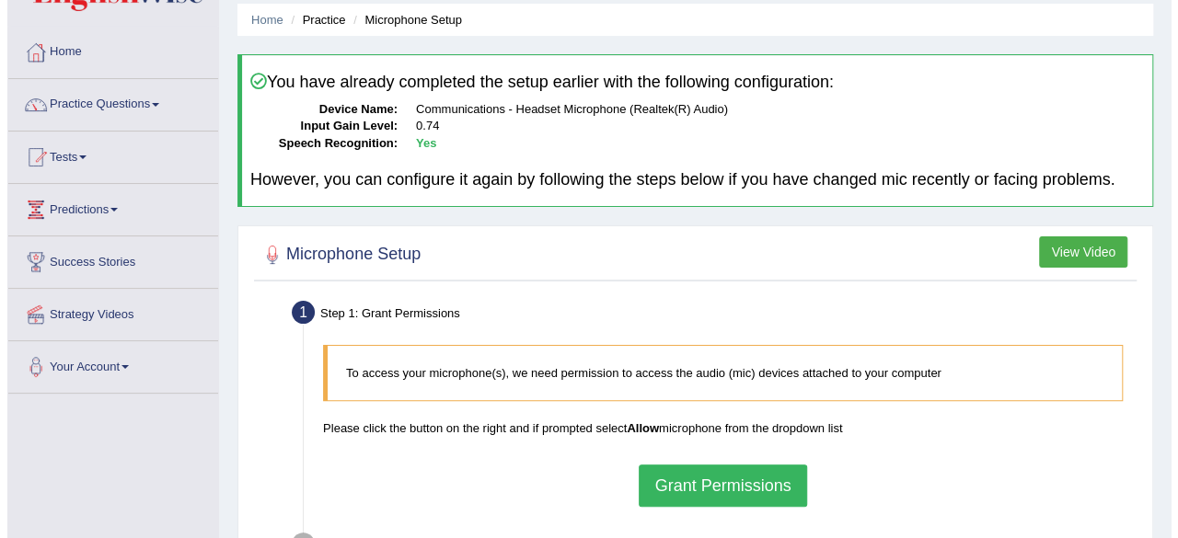
scroll to position [63, 0]
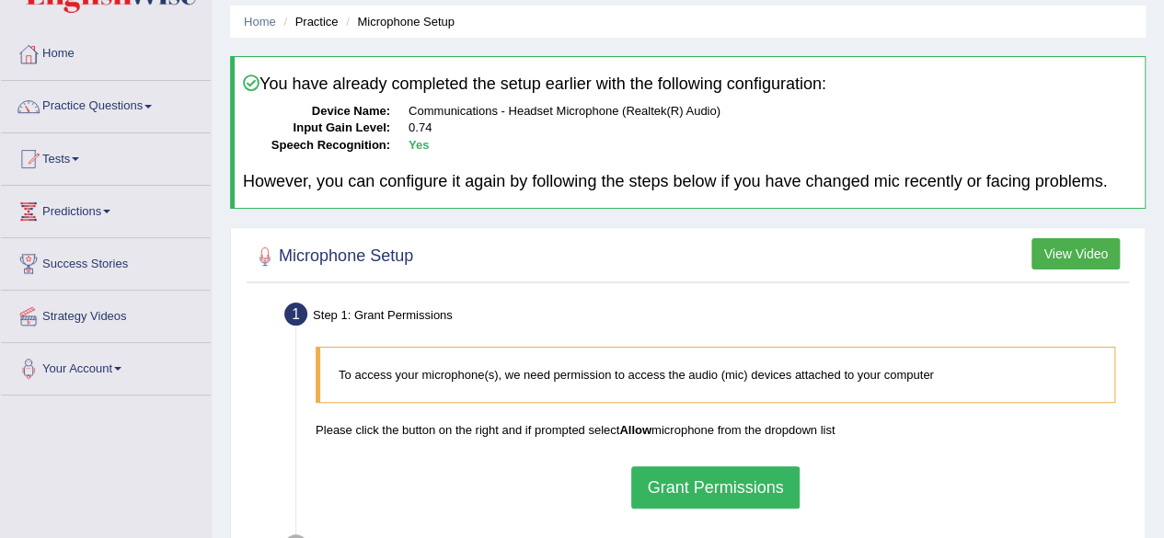
click at [723, 481] on button "Grant Permissions" at bounding box center [715, 488] width 168 height 42
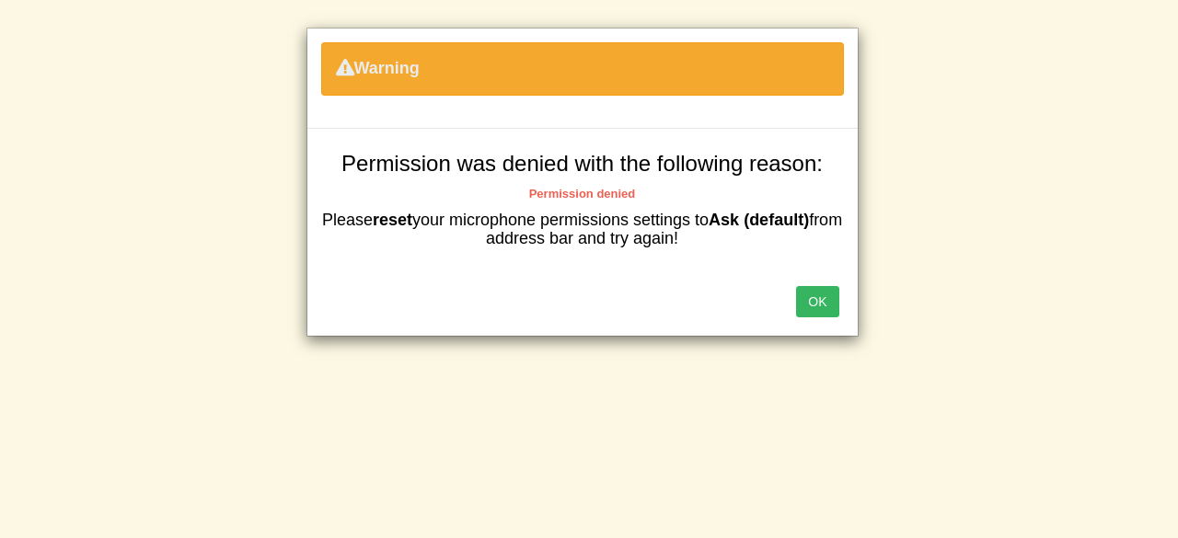
click at [816, 301] on button "OK" at bounding box center [817, 301] width 42 height 31
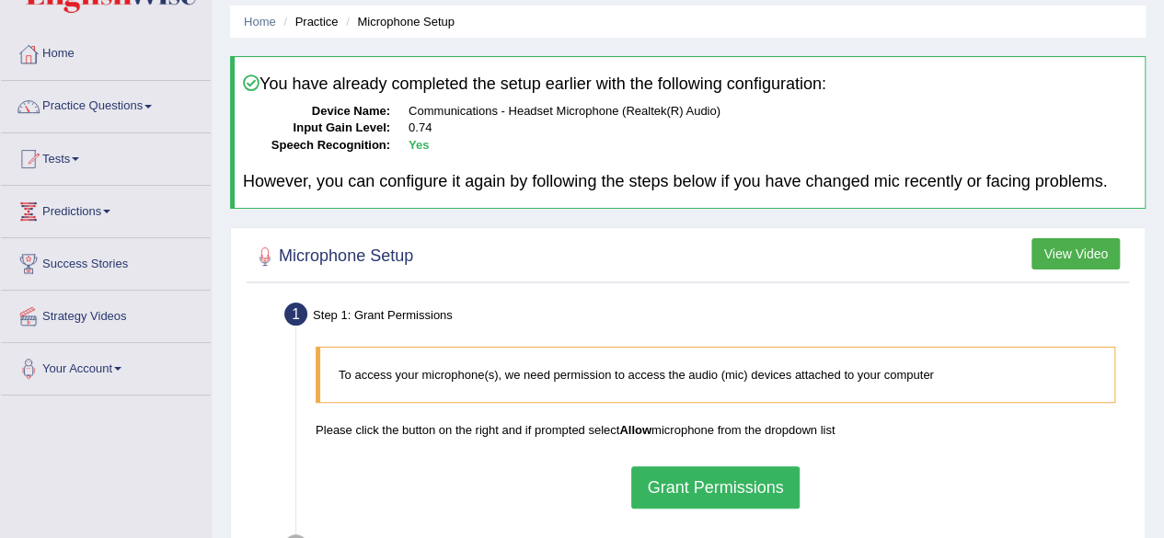
click at [107, 209] on link "Predictions" at bounding box center [106, 209] width 210 height 46
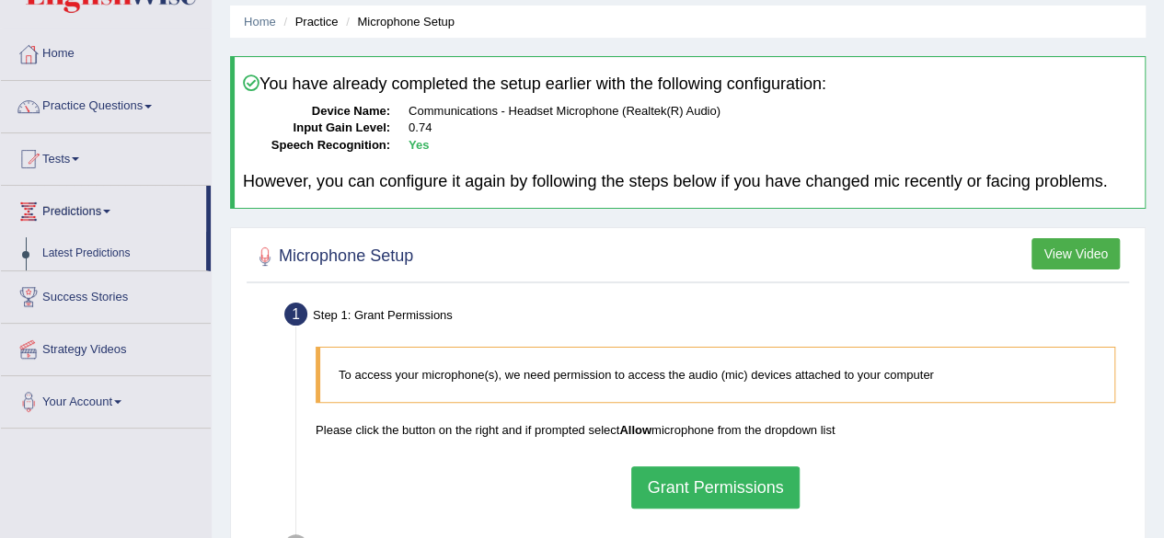
click at [124, 403] on link "Your Account" at bounding box center [106, 399] width 210 height 46
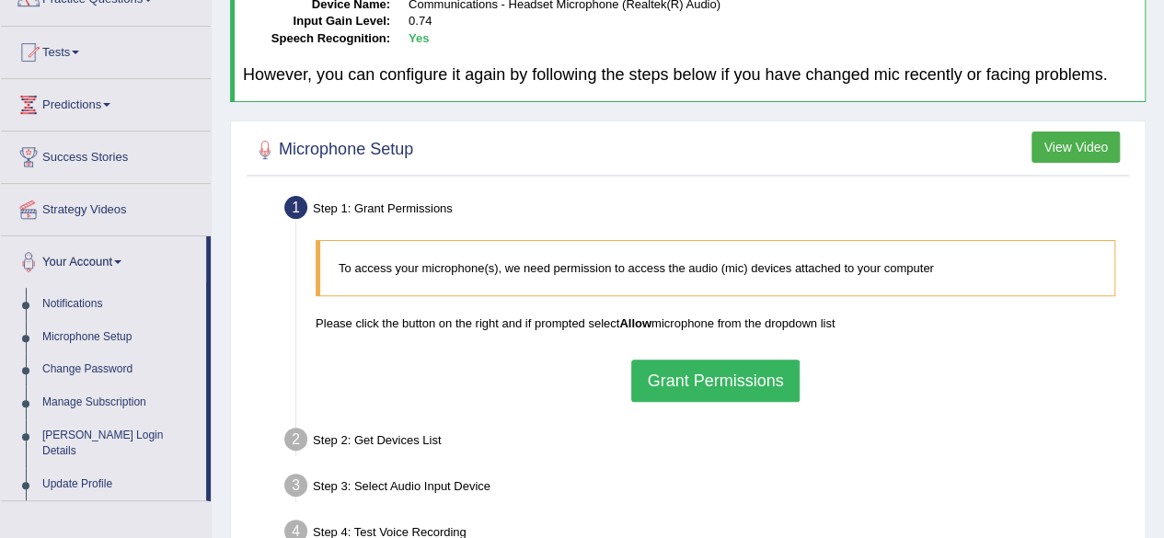
scroll to position [169, 0]
click at [112, 426] on link "[PERSON_NAME] Login Details" at bounding box center [120, 444] width 172 height 49
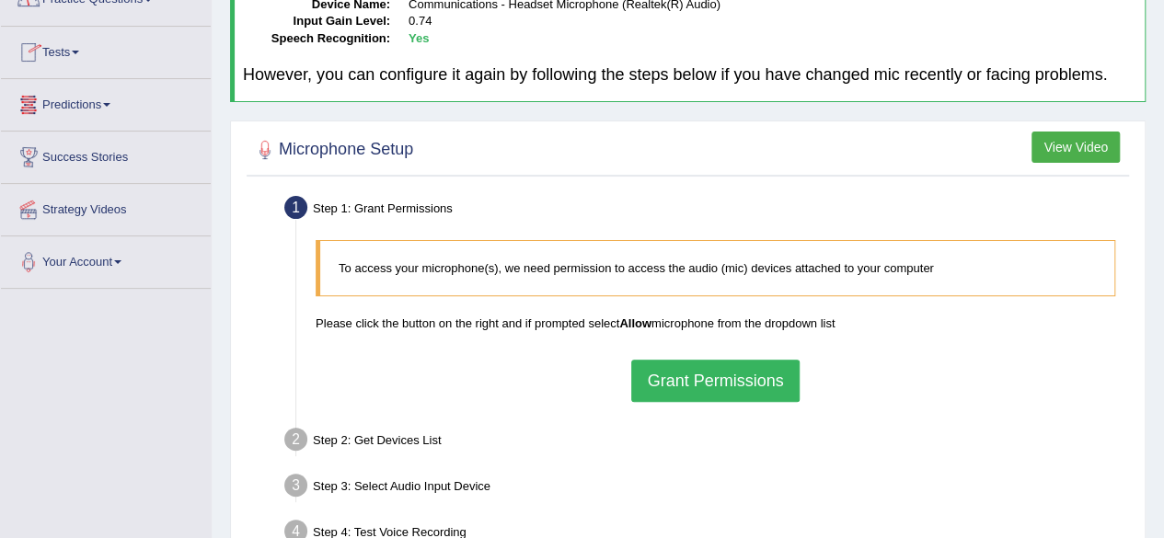
click at [122, 261] on span at bounding box center [117, 263] width 7 height 4
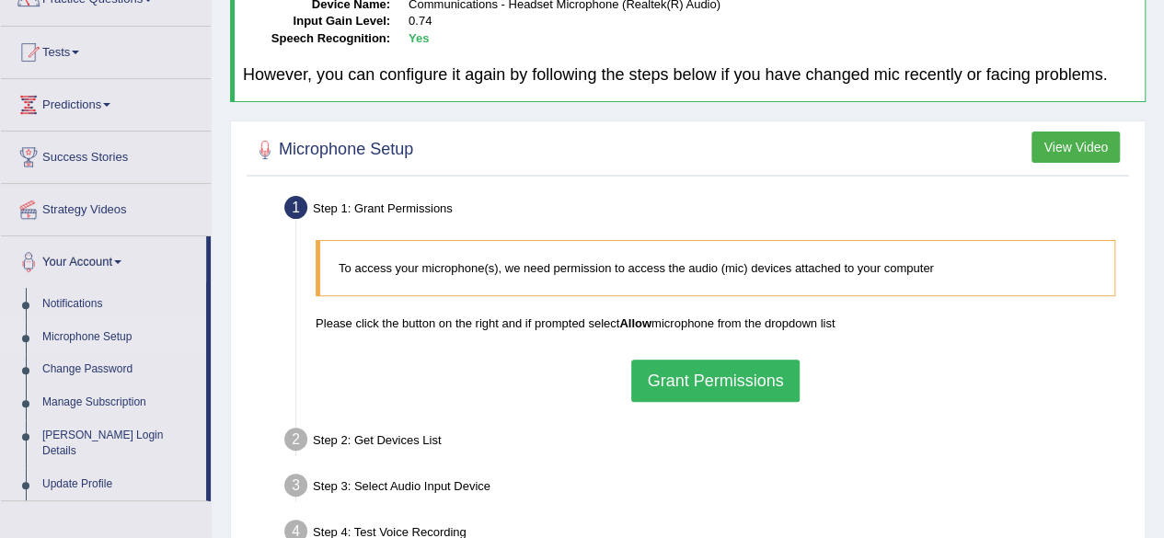
click at [110, 332] on link "Microphone Setup" at bounding box center [120, 337] width 172 height 33
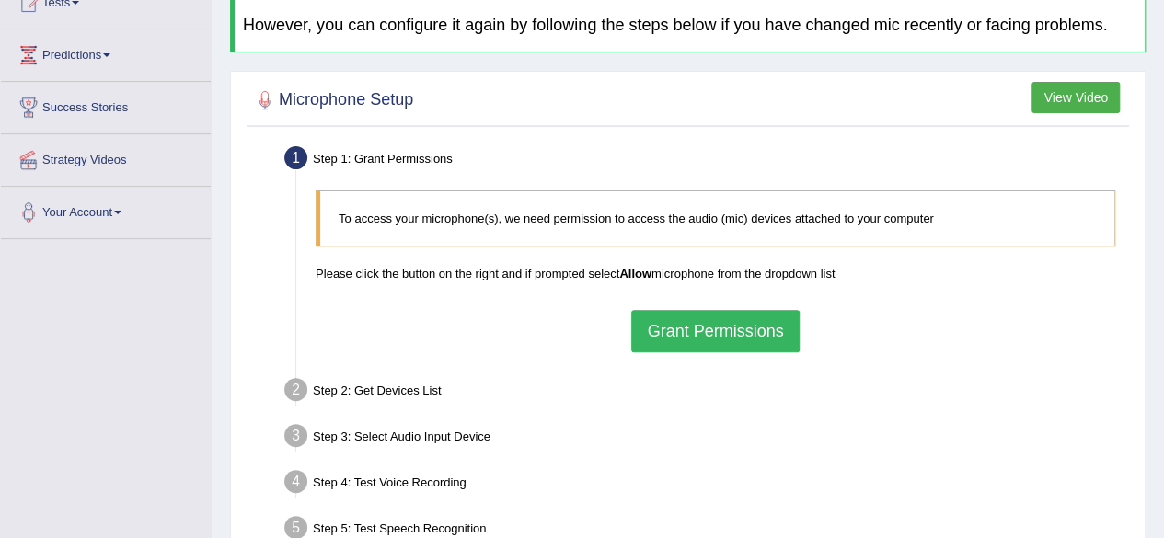
scroll to position [220, 0]
click at [706, 328] on button "Grant Permissions" at bounding box center [715, 330] width 168 height 42
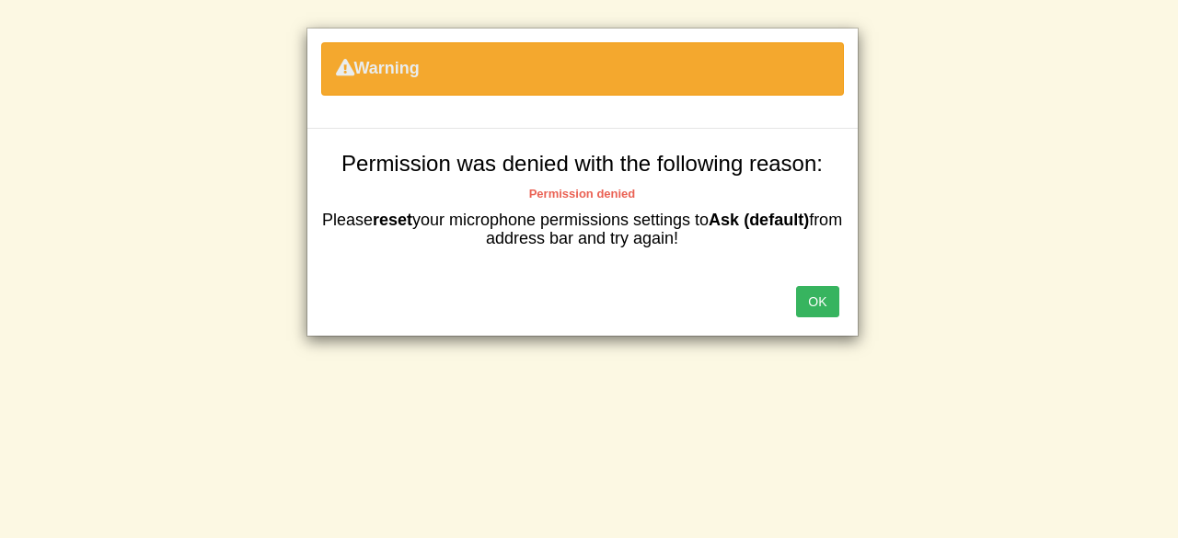
click at [822, 300] on button "OK" at bounding box center [817, 301] width 42 height 31
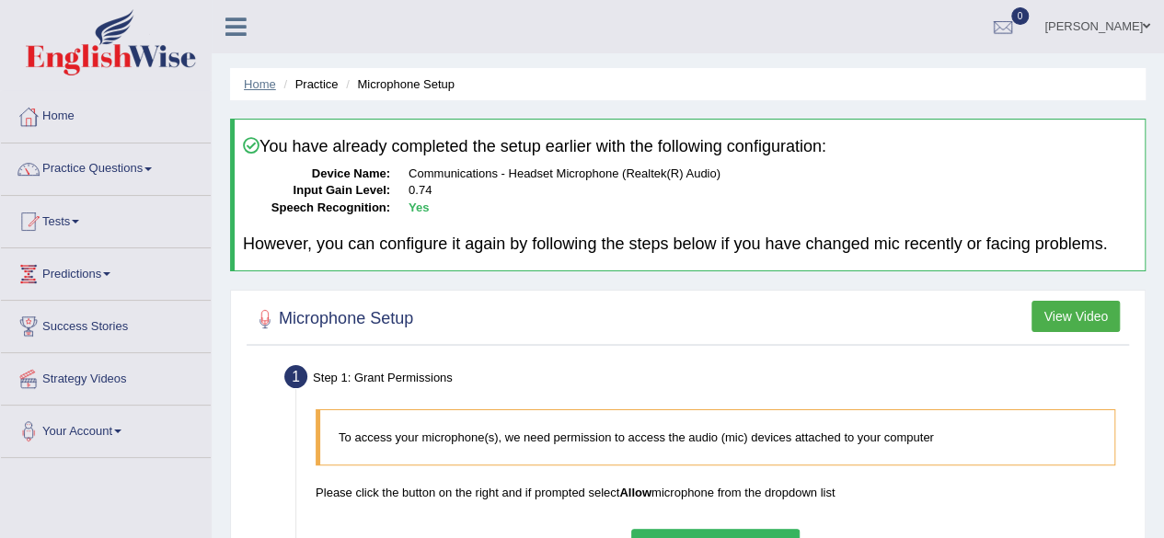
click at [256, 83] on link "Home" at bounding box center [260, 84] width 32 height 14
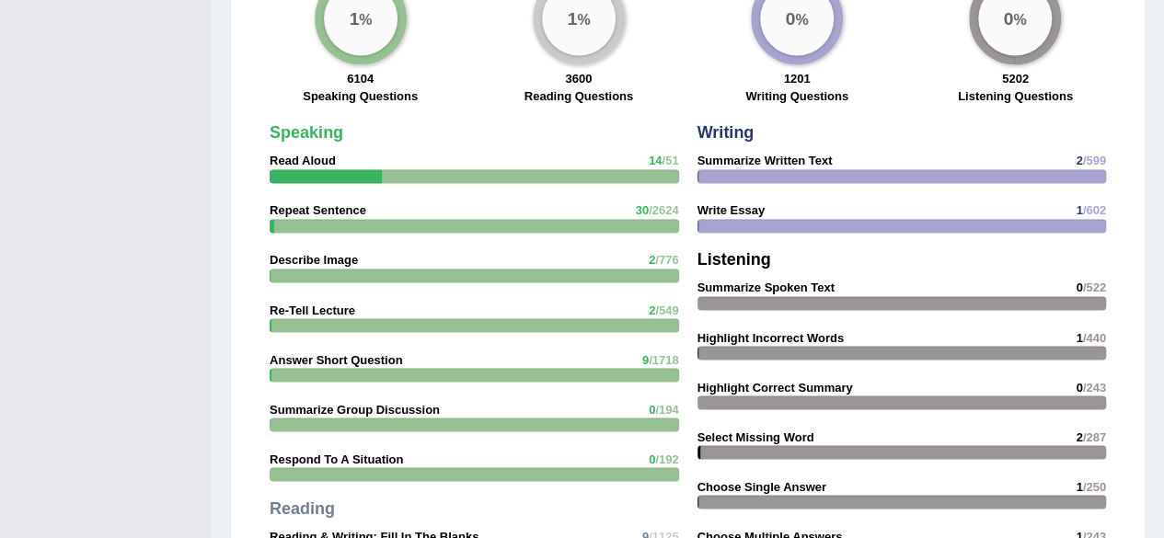
scroll to position [1453, 0]
click at [723, 441] on div "Writing Summarize Written Text 2 /599 Write Essay 1 /602 Listening Summarize Sp…" at bounding box center [903, 395] width 428 height 562
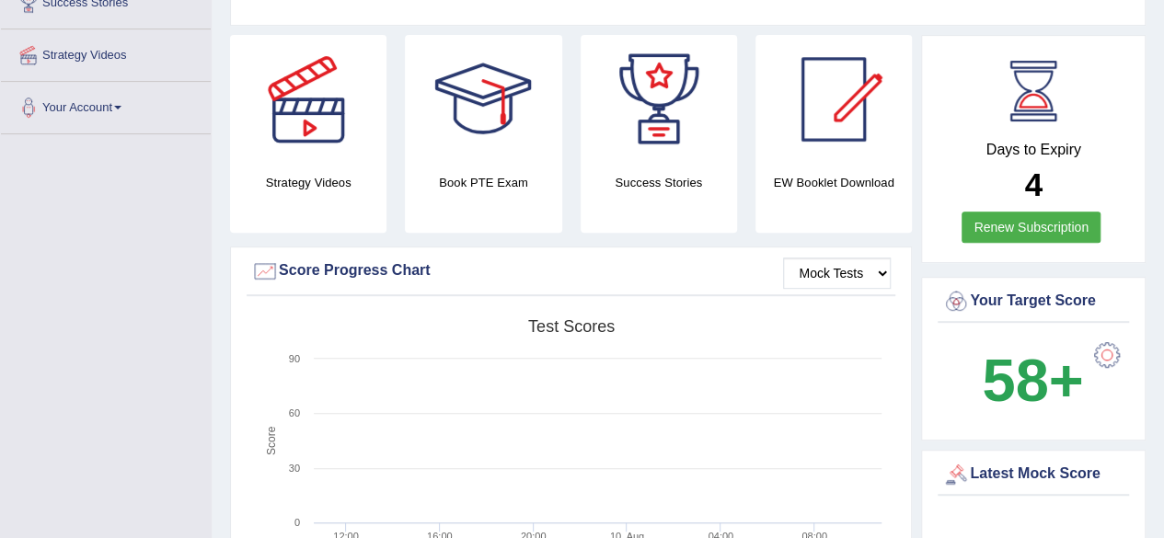
scroll to position [0, 0]
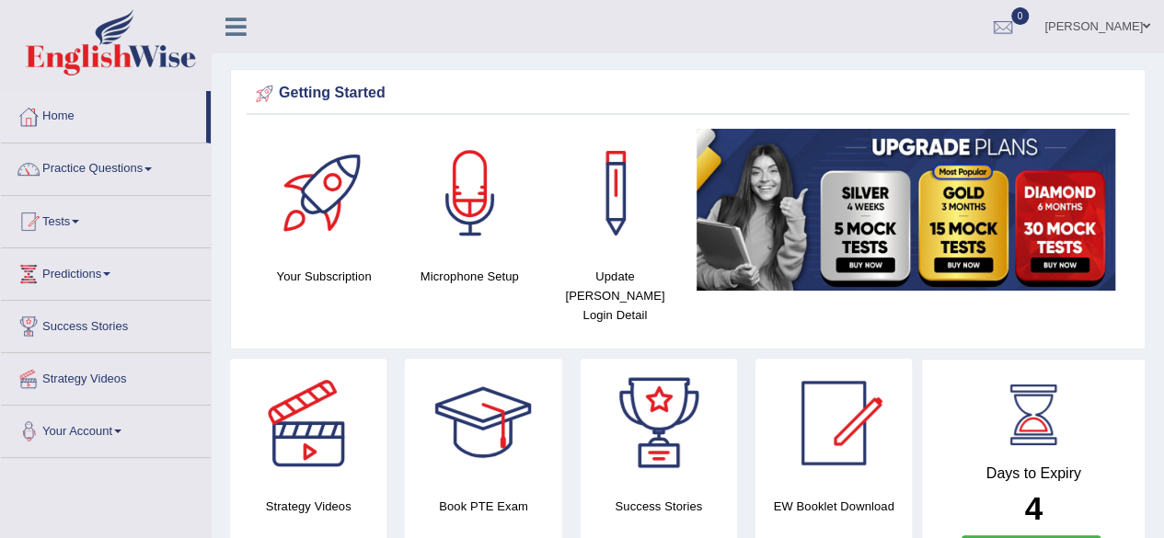
click at [129, 423] on link "Your Account" at bounding box center [106, 429] width 210 height 46
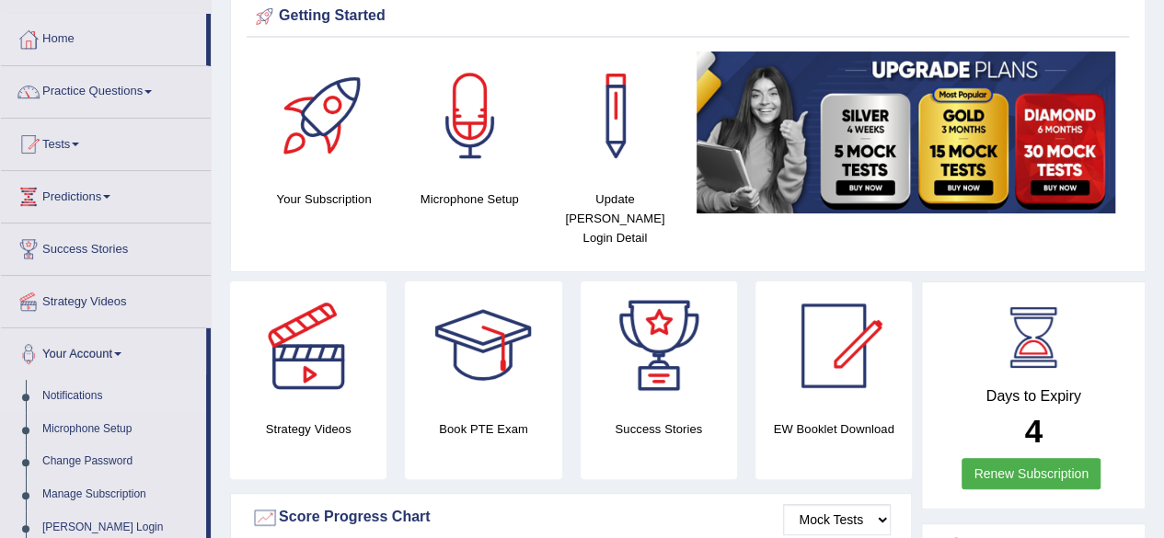
scroll to position [81, 0]
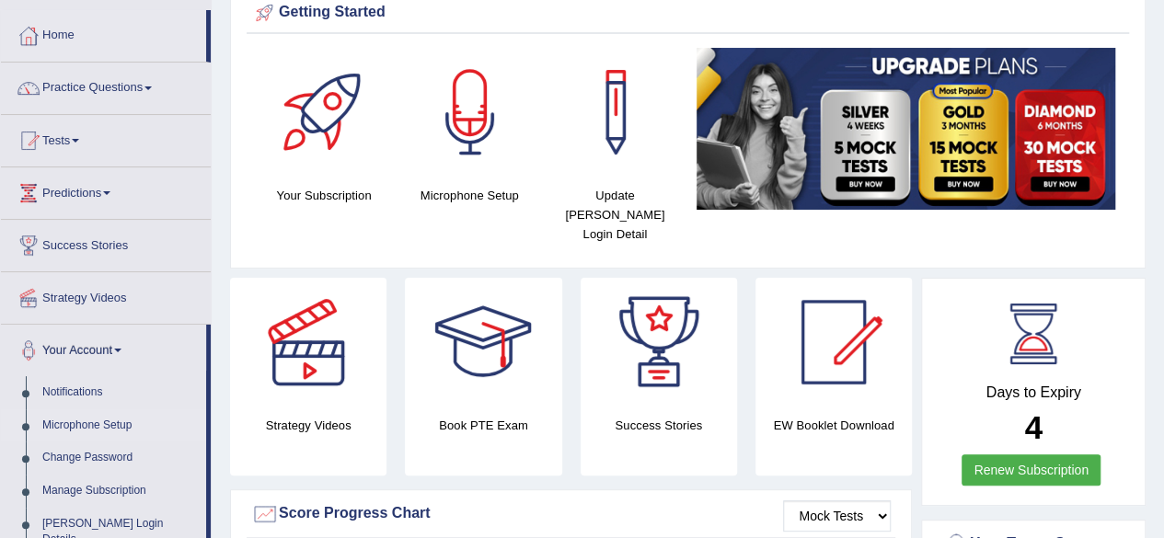
click at [80, 414] on link "Microphone Setup" at bounding box center [120, 426] width 172 height 33
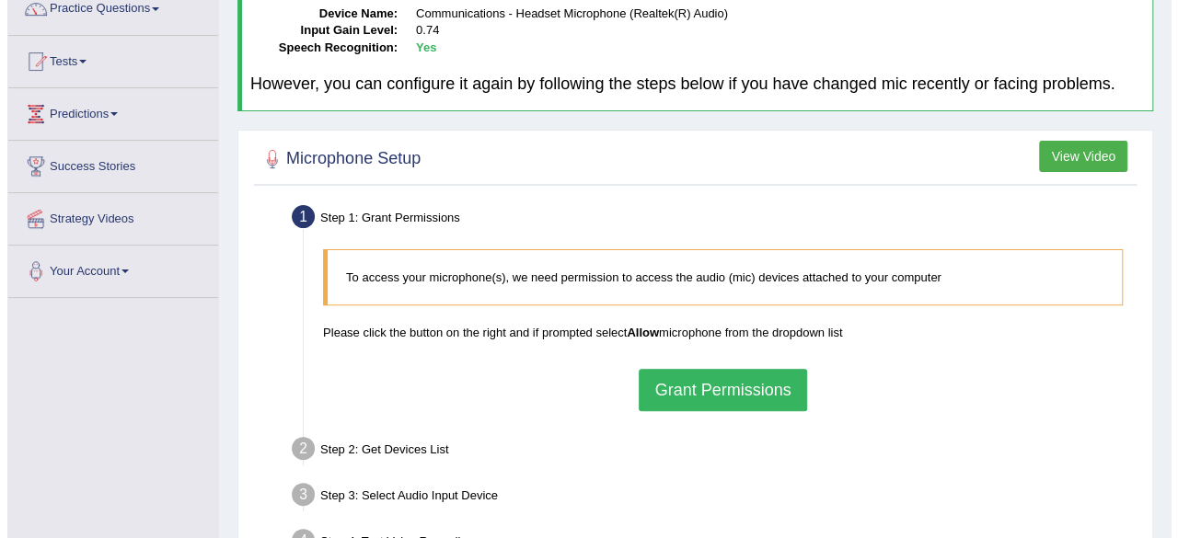
scroll to position [165, 0]
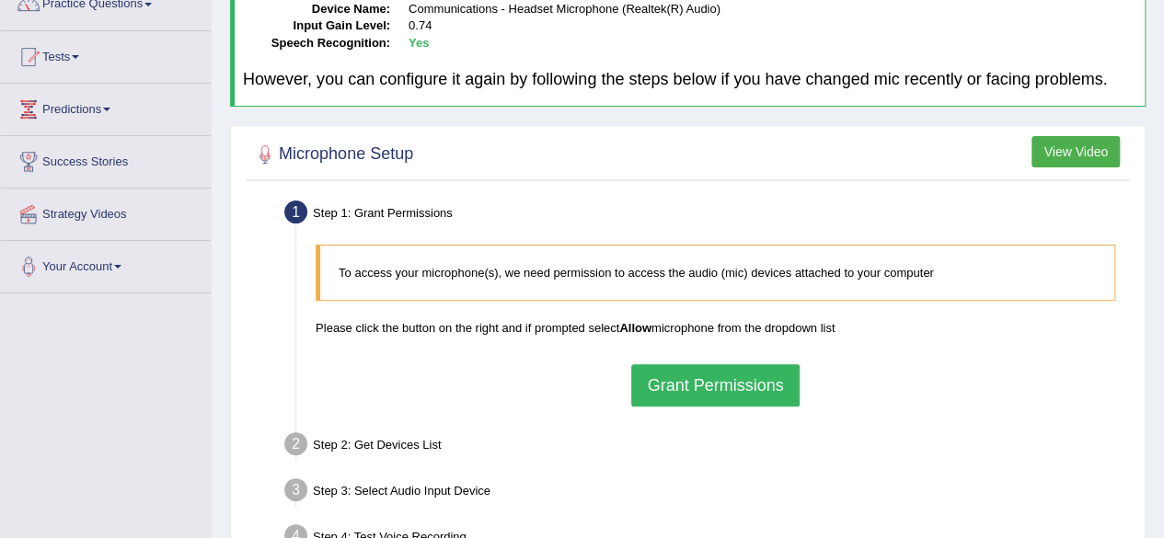
click at [713, 380] on button "Grant Permissions" at bounding box center [715, 386] width 168 height 42
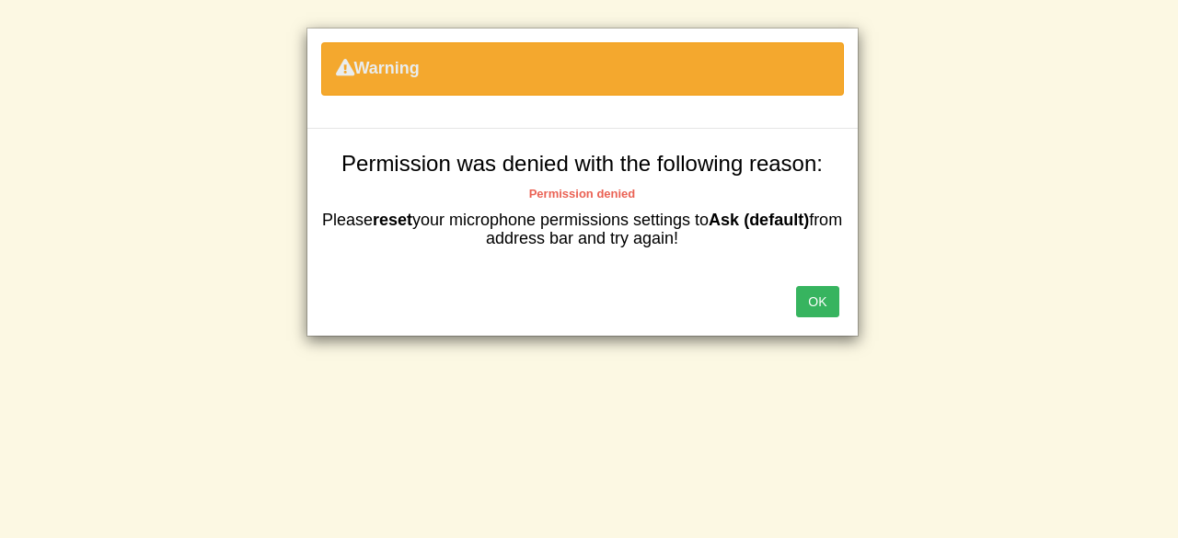
click at [819, 294] on button "OK" at bounding box center [817, 301] width 42 height 31
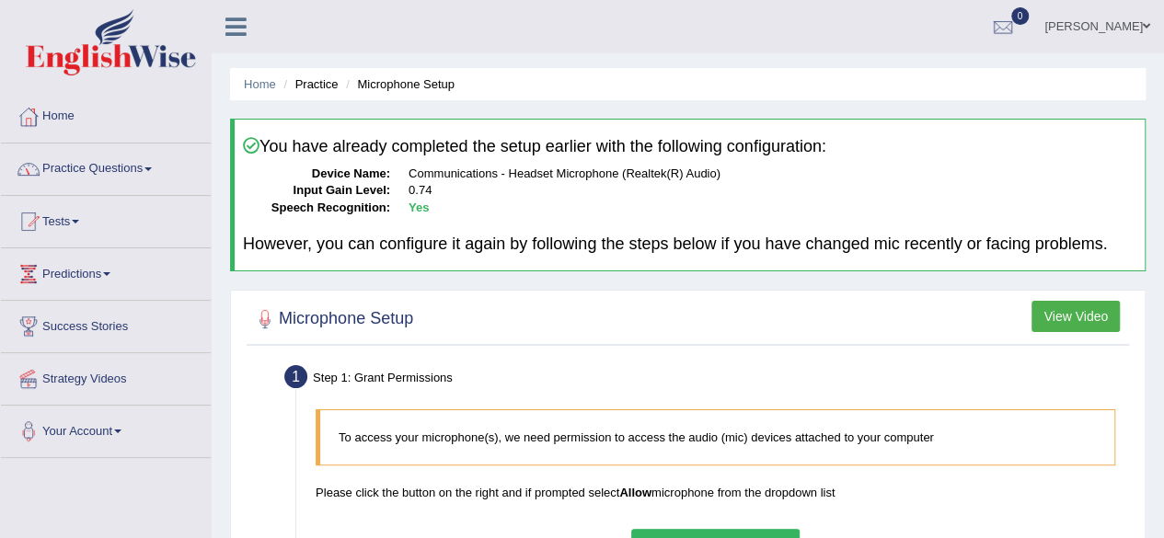
click at [151, 162] on link "Practice Questions" at bounding box center [106, 167] width 210 height 46
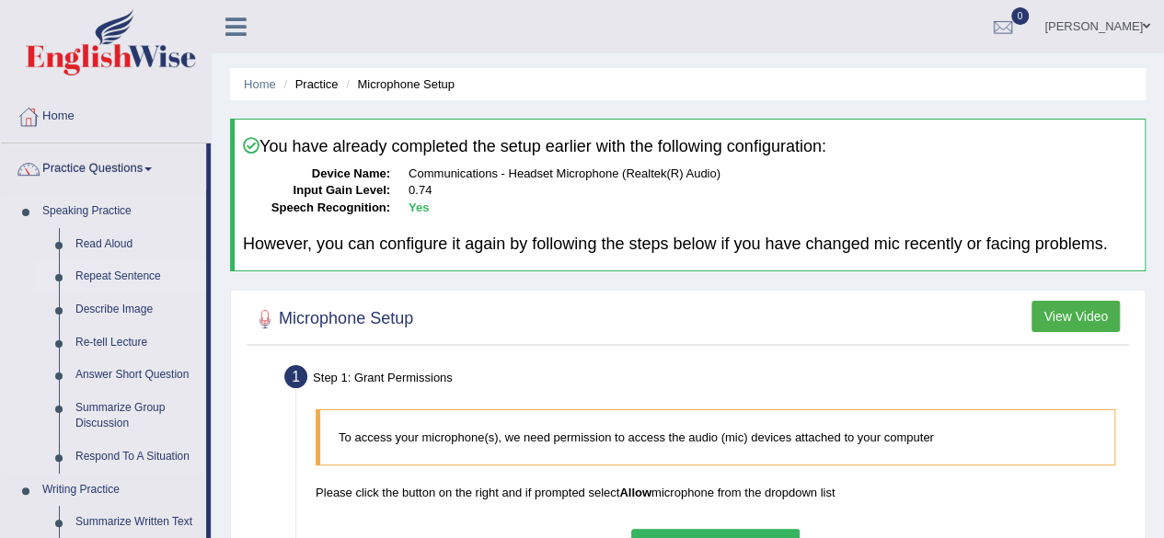
click at [123, 272] on link "Repeat Sentence" at bounding box center [136, 277] width 139 height 33
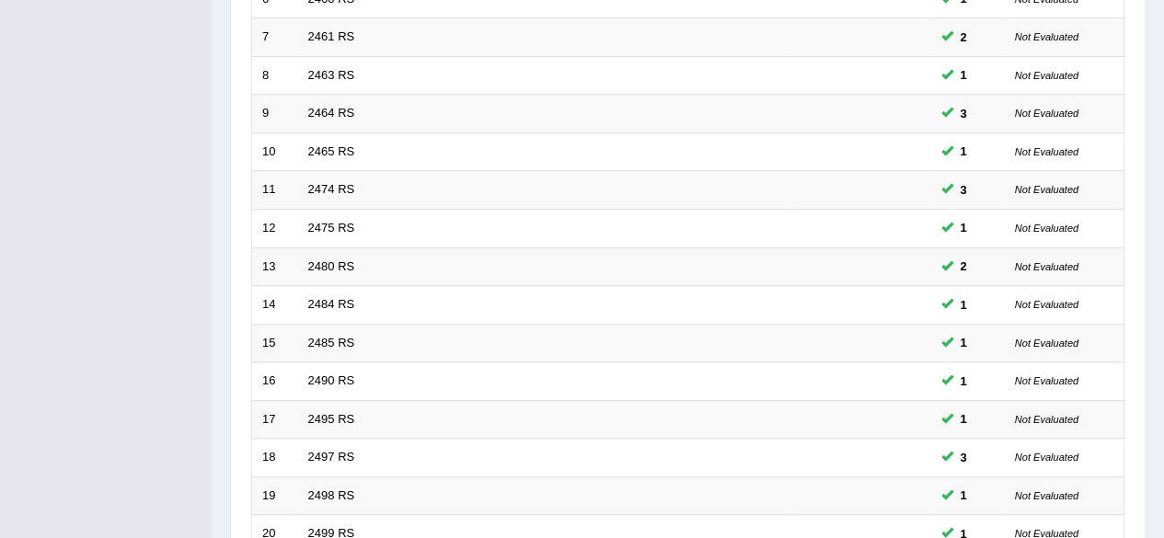
scroll to position [671, 0]
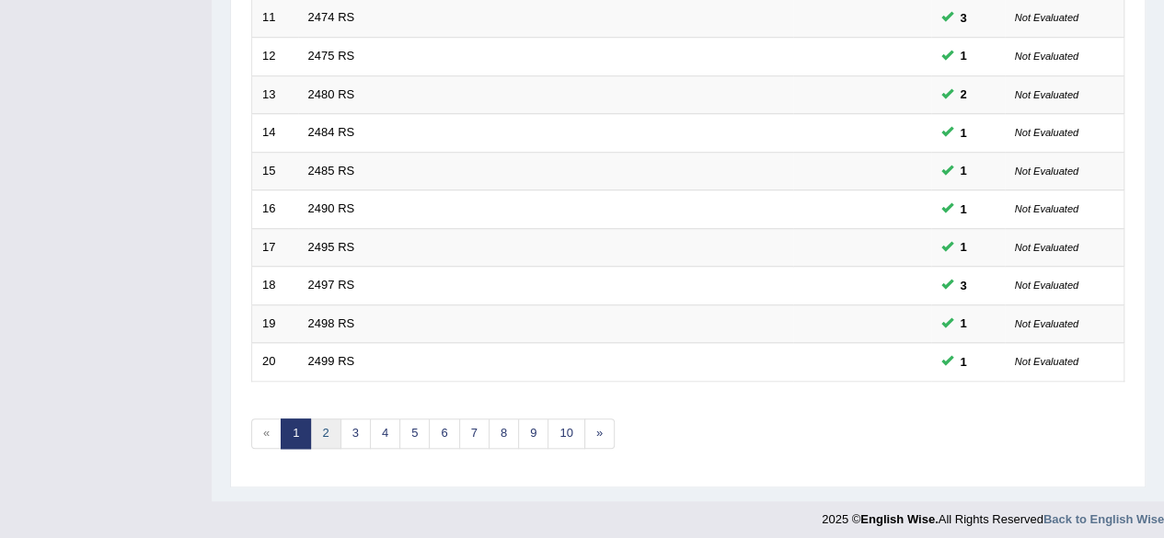
click at [326, 423] on link "2" at bounding box center [325, 434] width 30 height 30
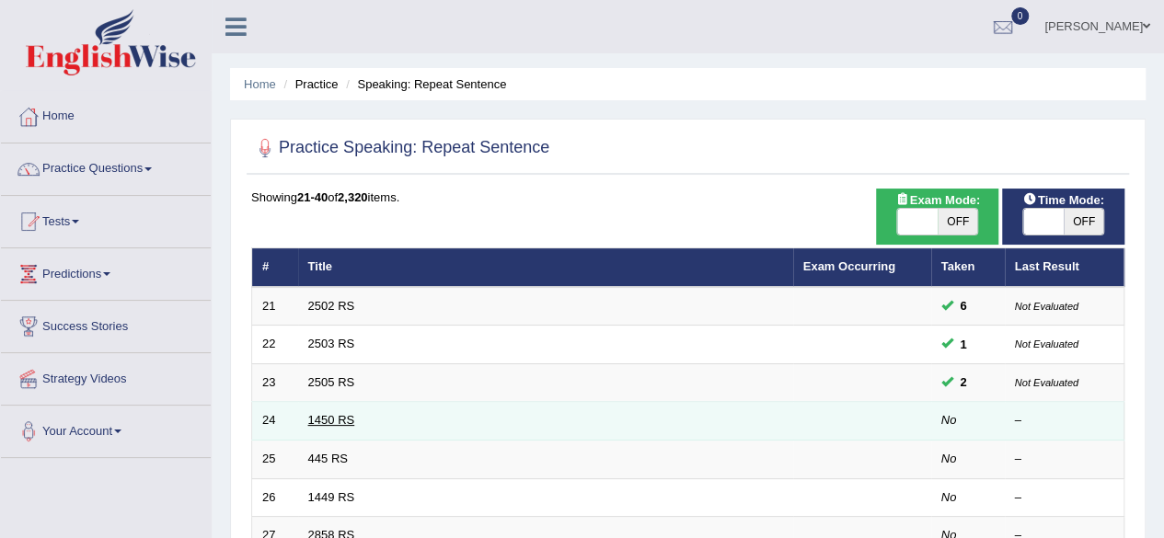
click at [329, 420] on link "1450 RS" at bounding box center [331, 420] width 47 height 14
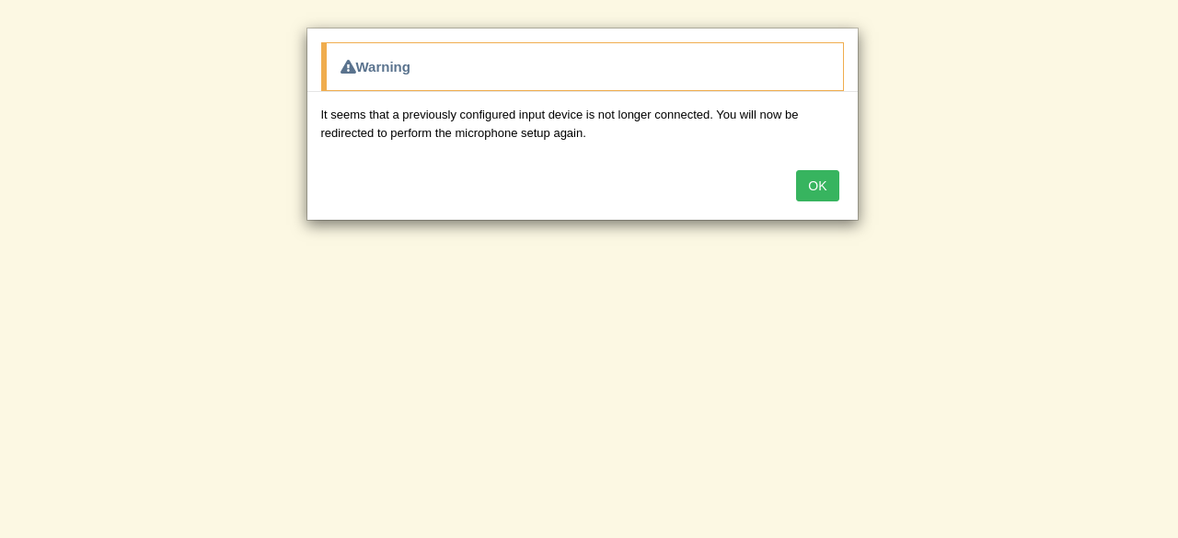
click at [815, 182] on button "OK" at bounding box center [817, 185] width 42 height 31
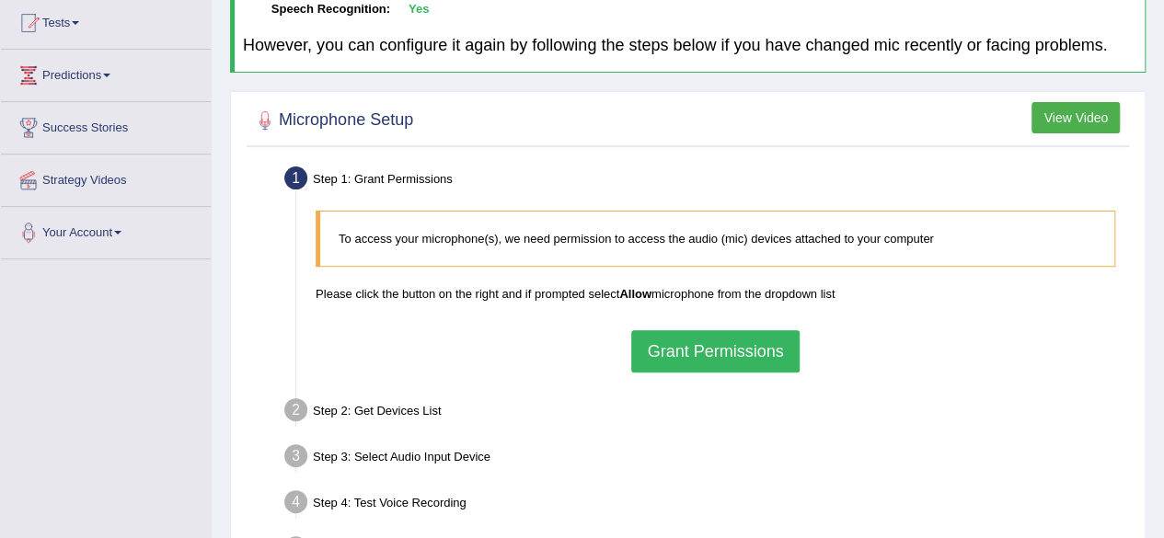
scroll to position [200, 0]
click at [709, 342] on button "Grant Permissions" at bounding box center [715, 351] width 168 height 42
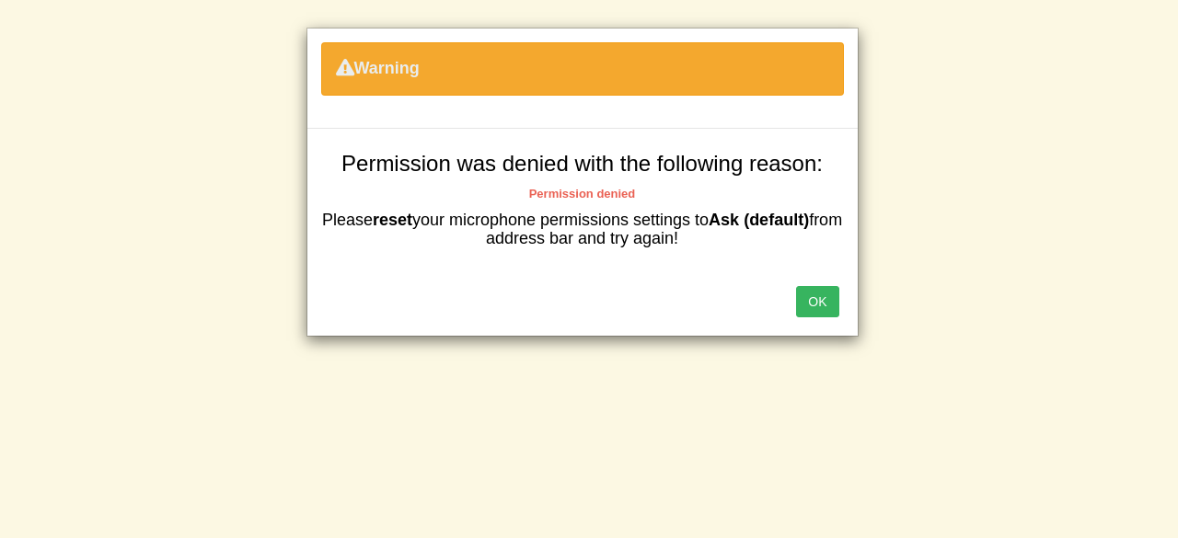
click at [823, 302] on button "OK" at bounding box center [817, 301] width 42 height 31
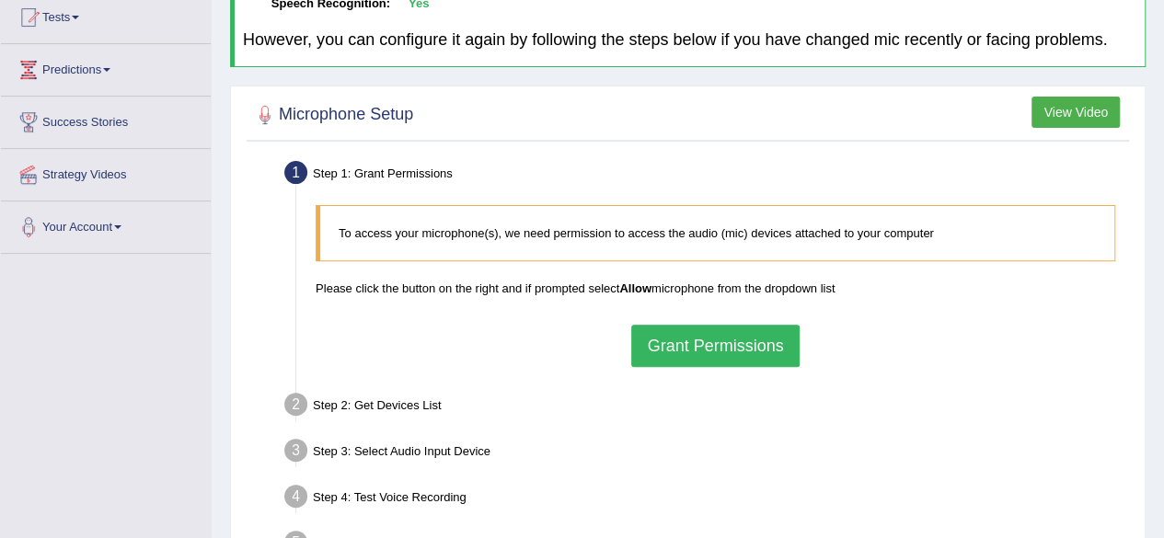
click at [626, 291] on b "Allow" at bounding box center [635, 289] width 32 height 14
click at [603, 235] on p "To access your microphone(s), we need permission to access the audio (mic) devi…" at bounding box center [718, 233] width 758 height 17
click at [405, 167] on div "Step 1: Grant Permissions" at bounding box center [706, 176] width 861 height 41
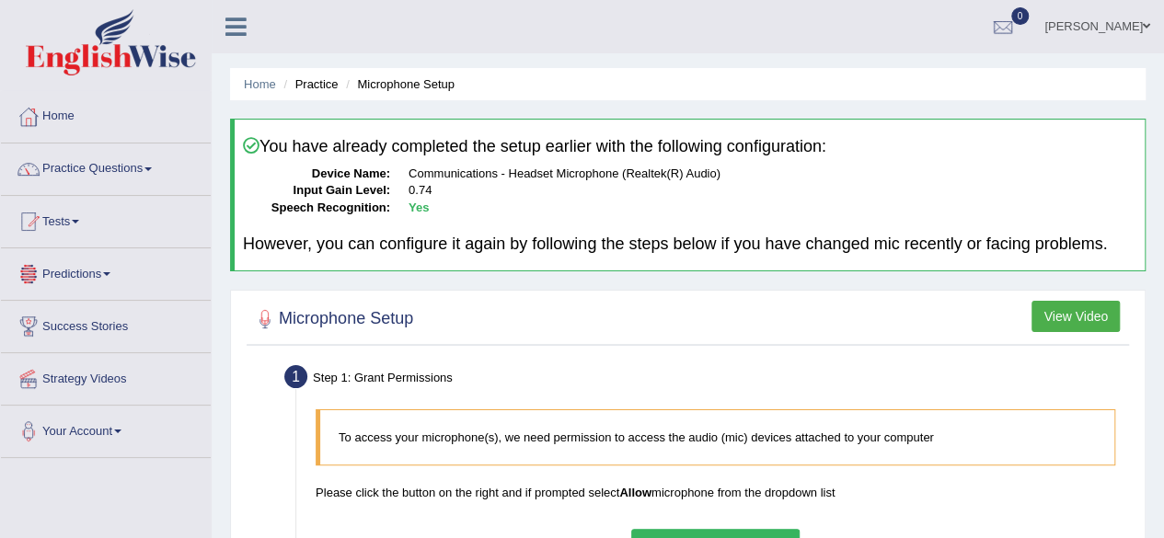
click at [110, 272] on span at bounding box center [106, 274] width 7 height 4
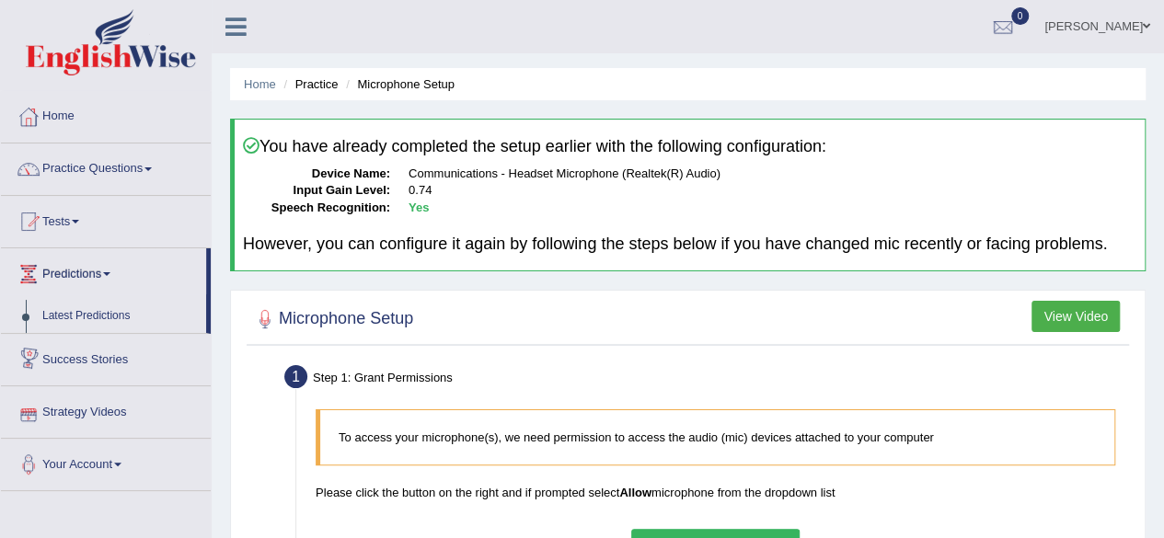
click at [118, 356] on link "Success Stories" at bounding box center [106, 357] width 210 height 46
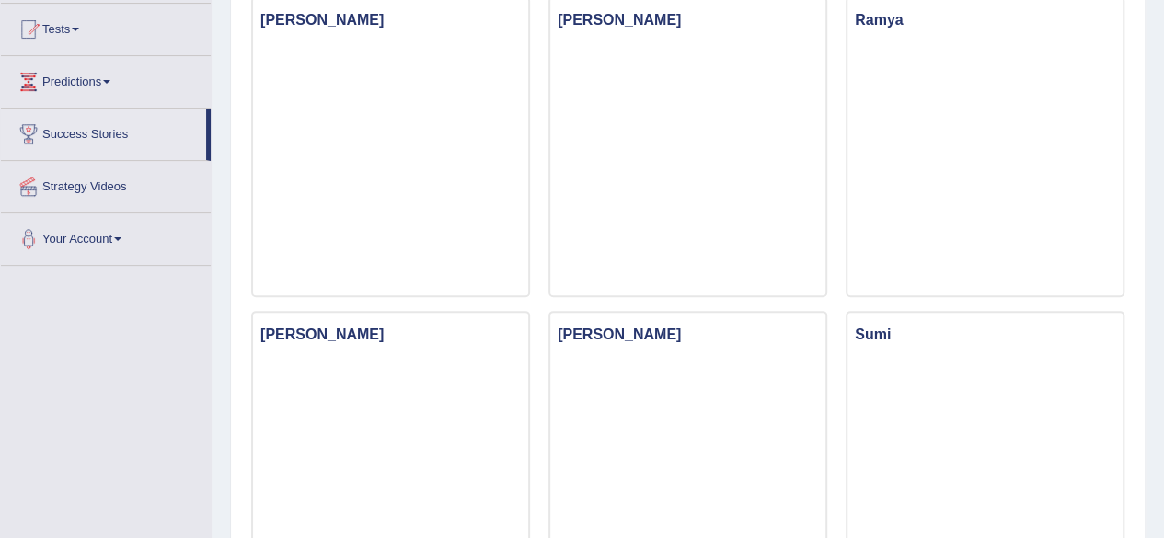
scroll to position [193, 0]
